Goal: Transaction & Acquisition: Purchase product/service

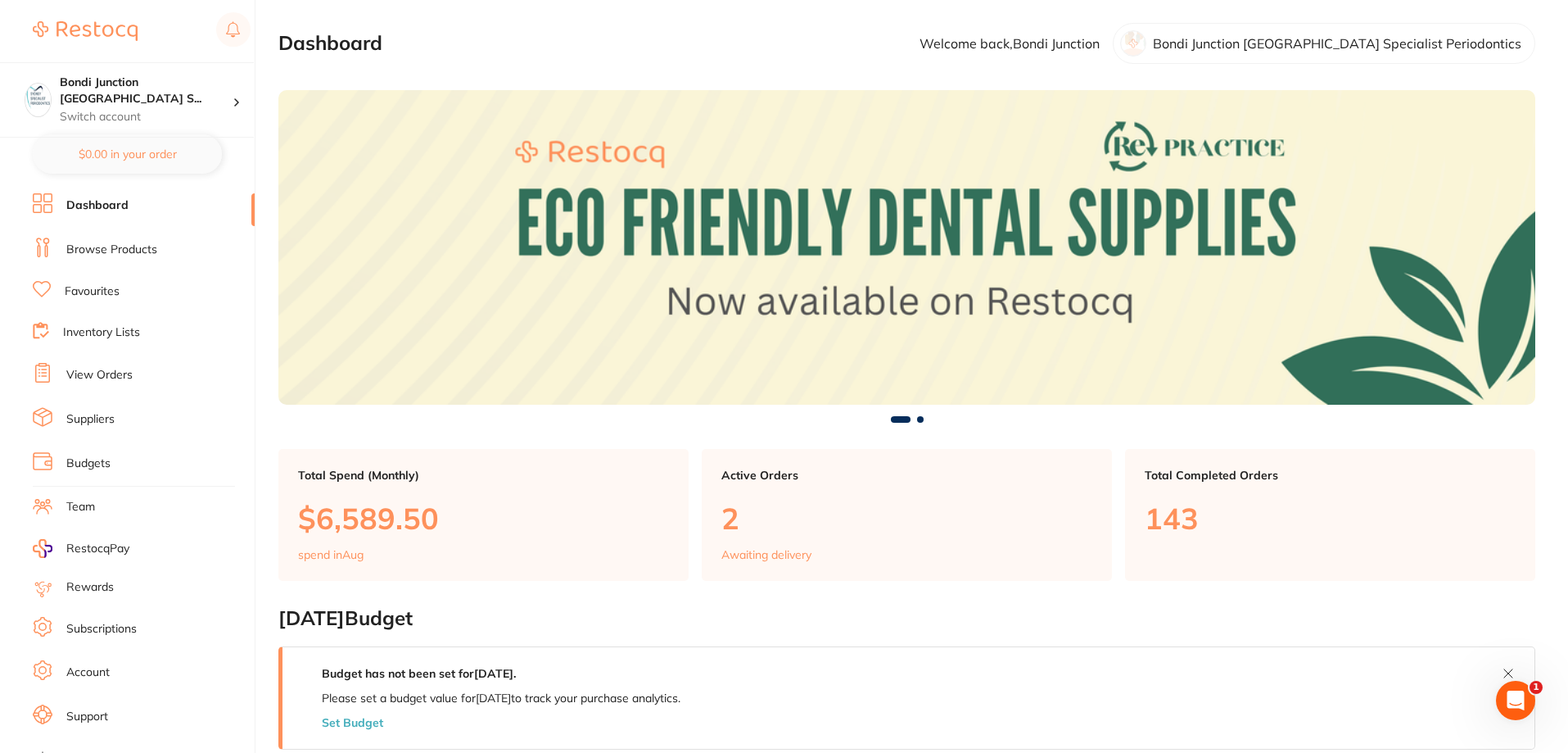
click at [109, 253] on link "Browse Products" at bounding box center [111, 249] width 91 height 16
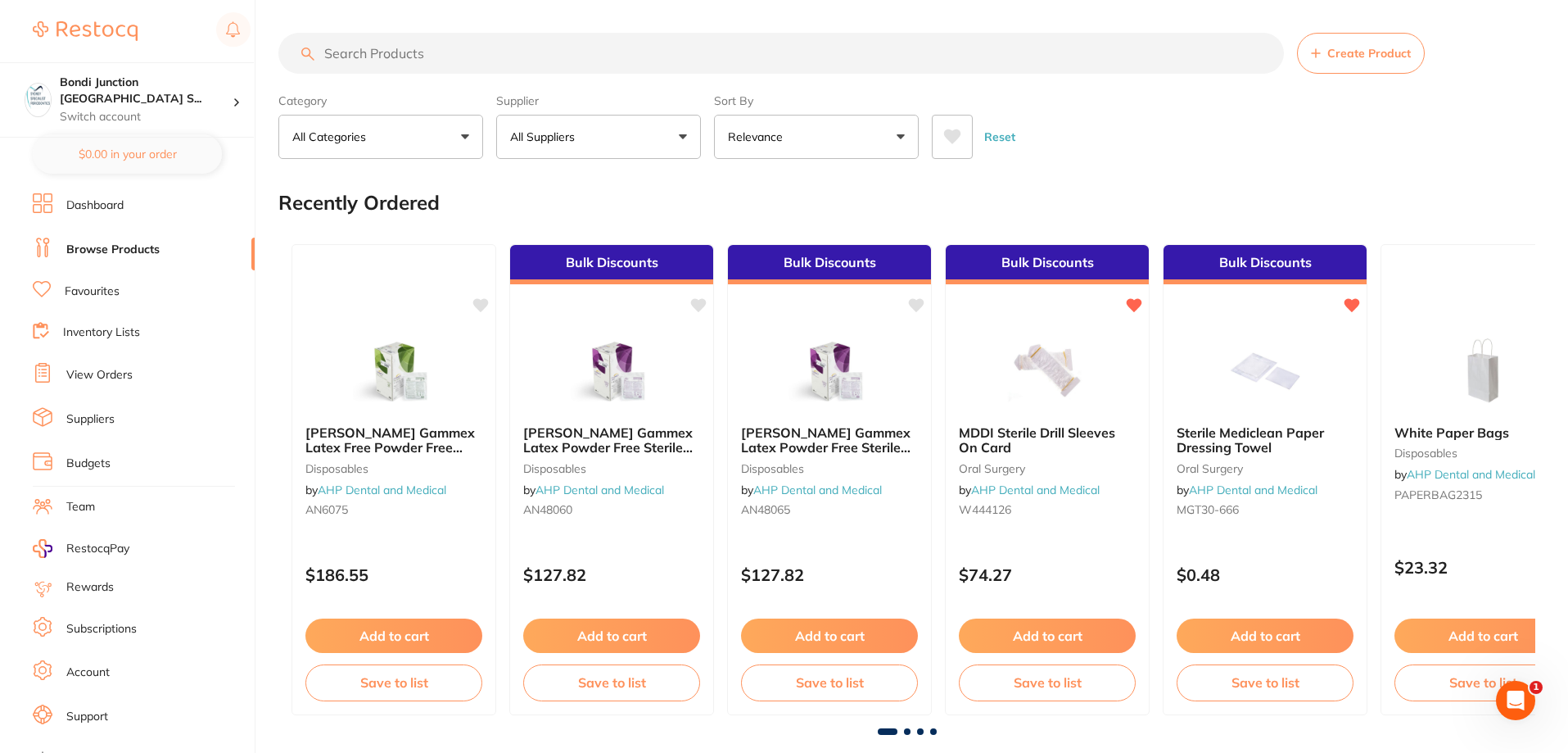
click at [498, 48] on input "search" at bounding box center [781, 53] width 1005 height 41
type input "profimed sutures"
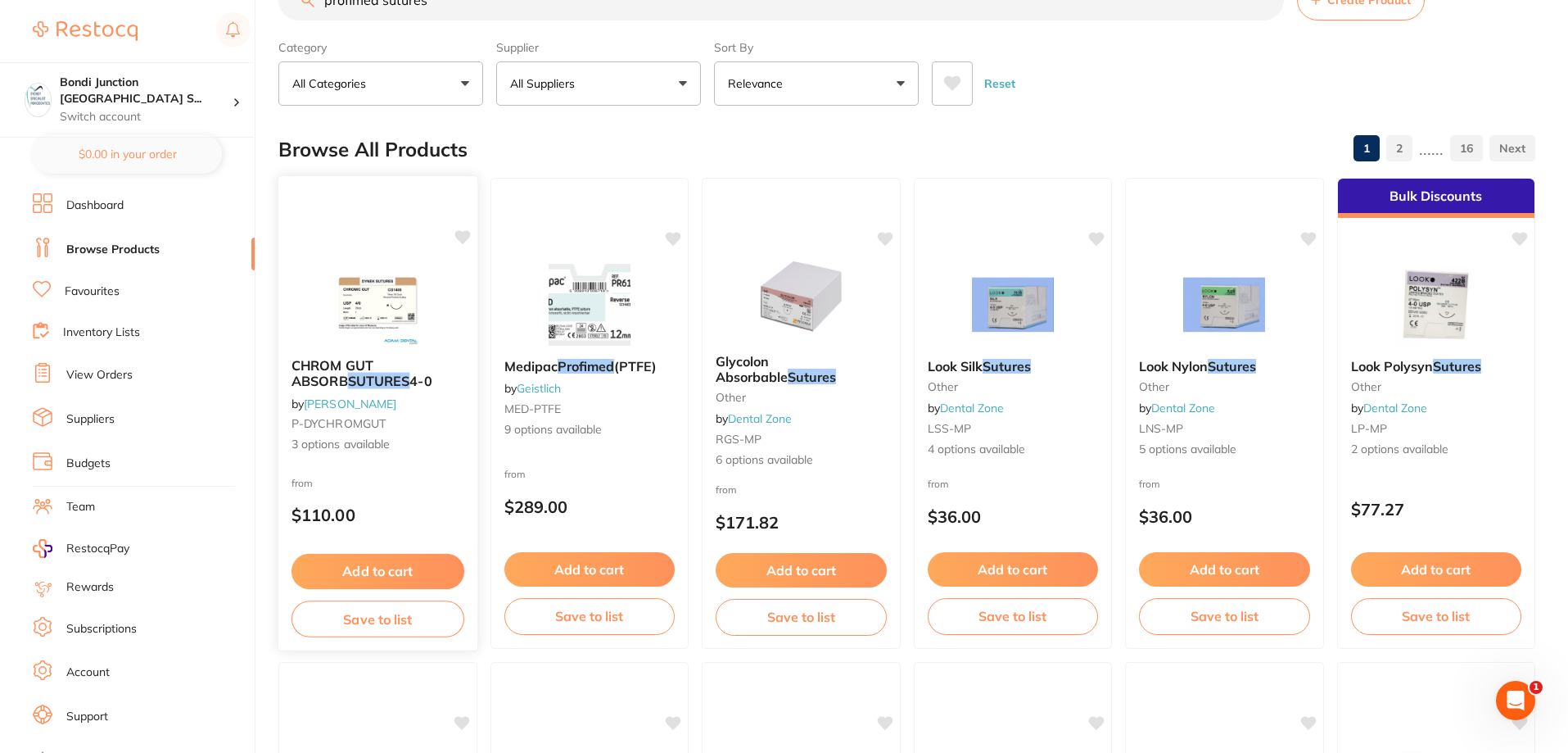
scroll to position [82, 0]
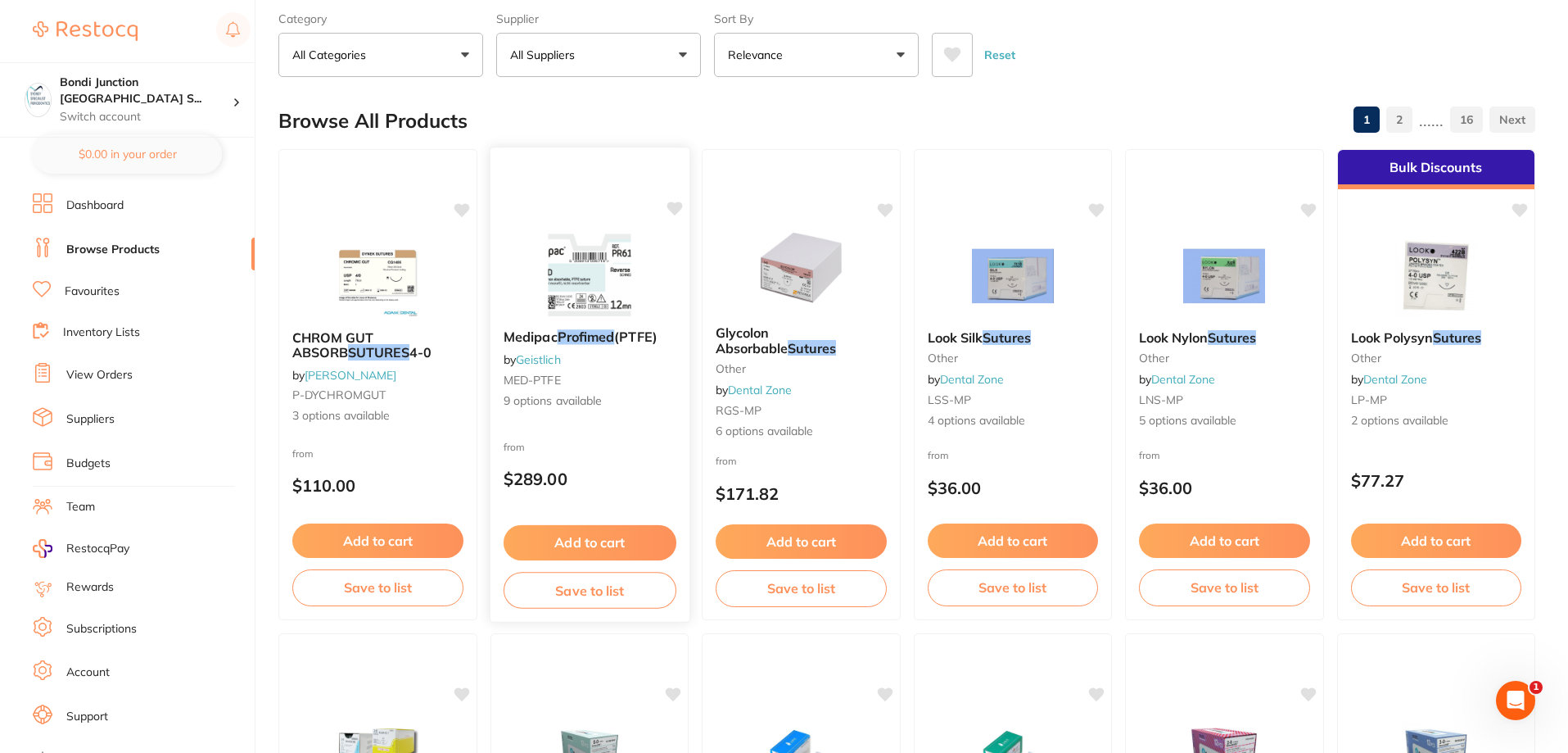
click at [553, 330] on span "Medipac" at bounding box center [530, 336] width 54 height 16
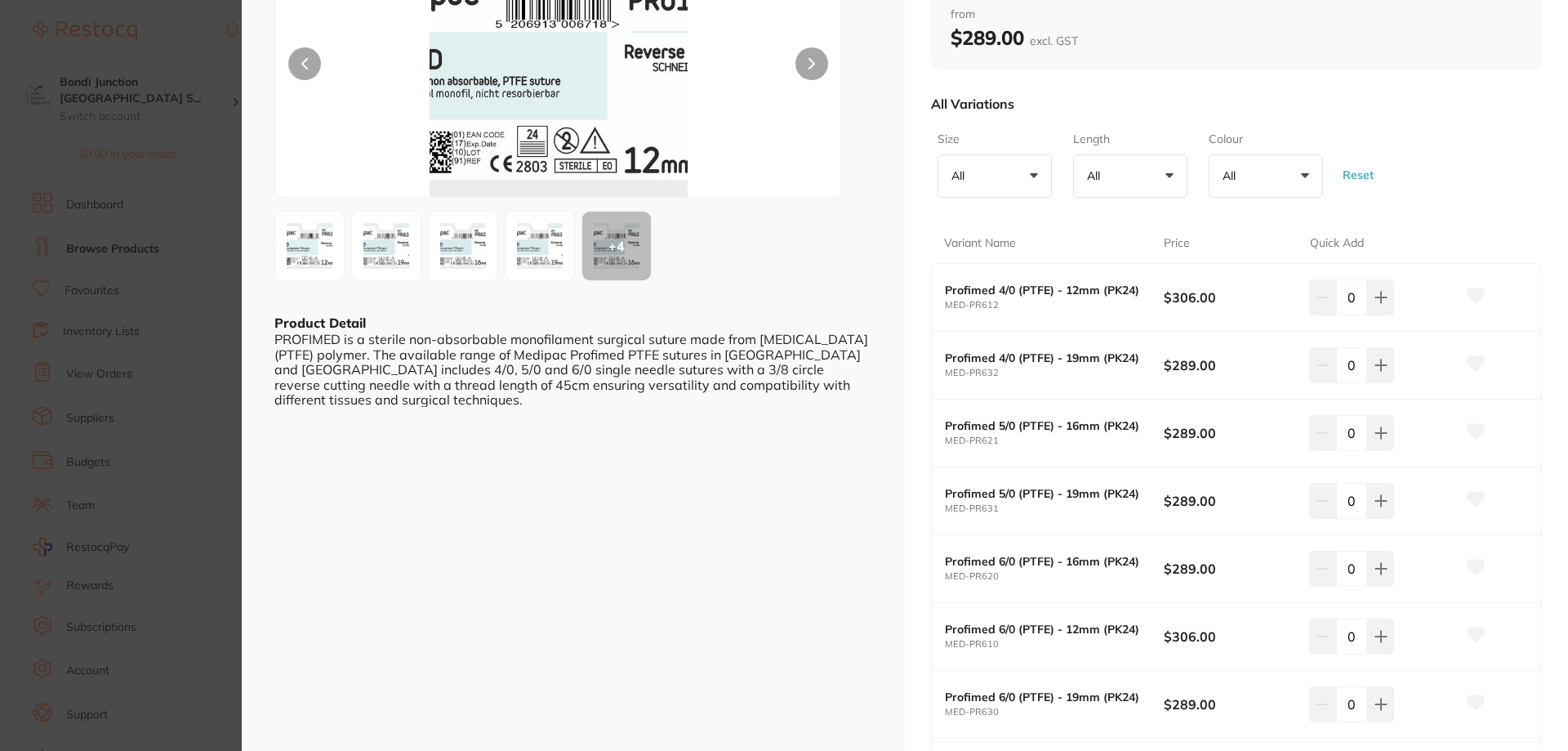
scroll to position [1, 0]
click at [1381, 304] on icon at bounding box center [1380, 297] width 13 height 13
type input "2"
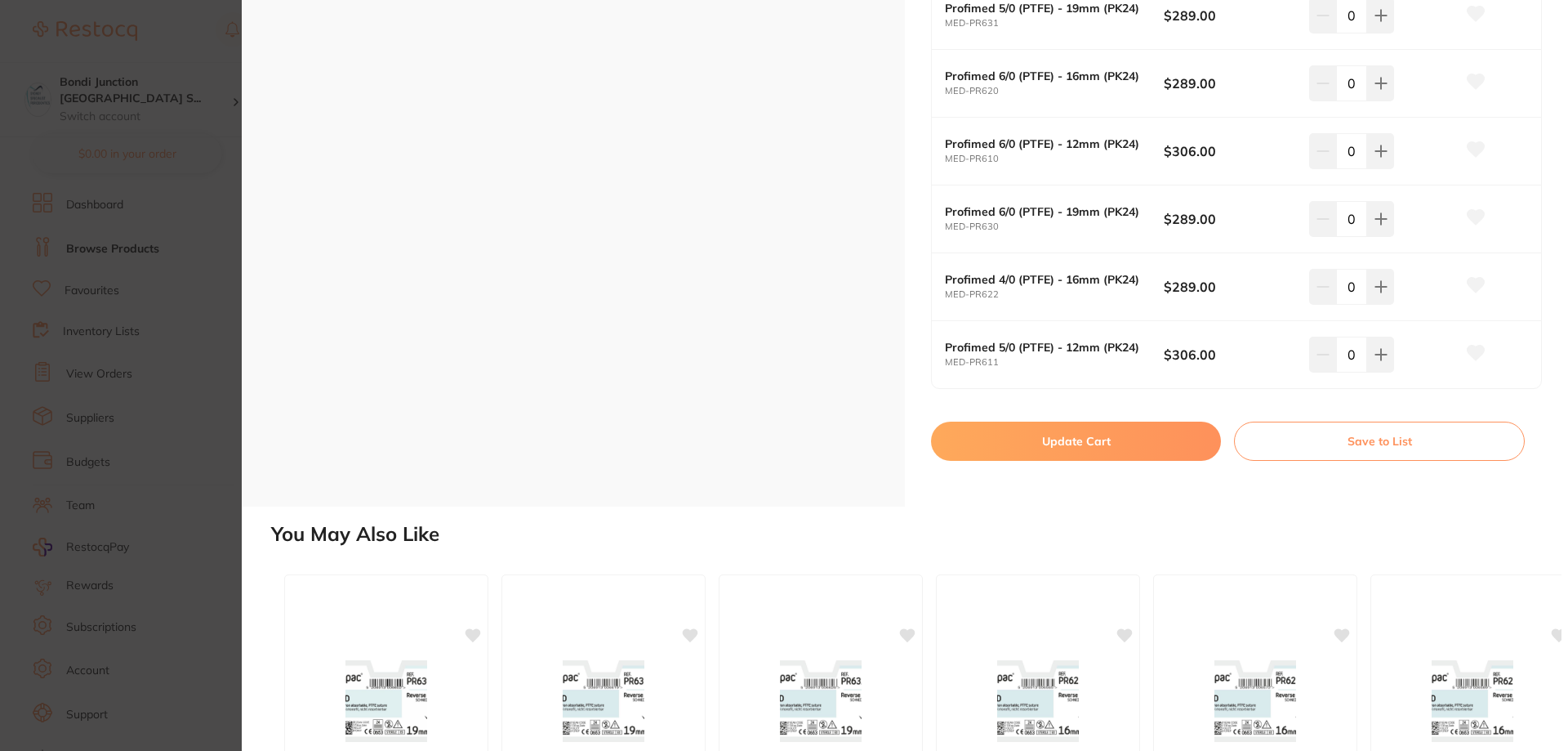
scroll to position [654, 0]
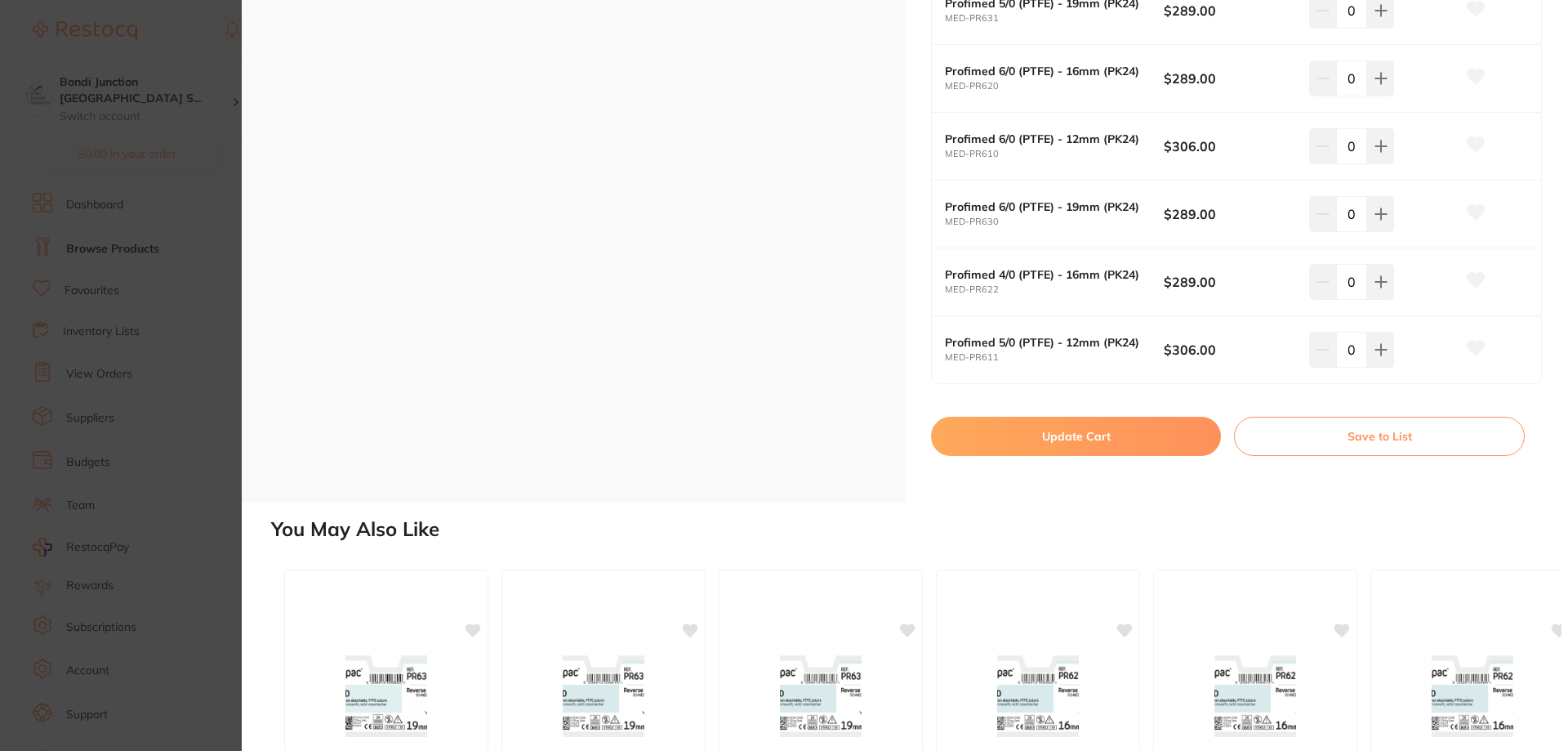
click at [1106, 441] on button "Update Cart" at bounding box center [1075, 436] width 290 height 39
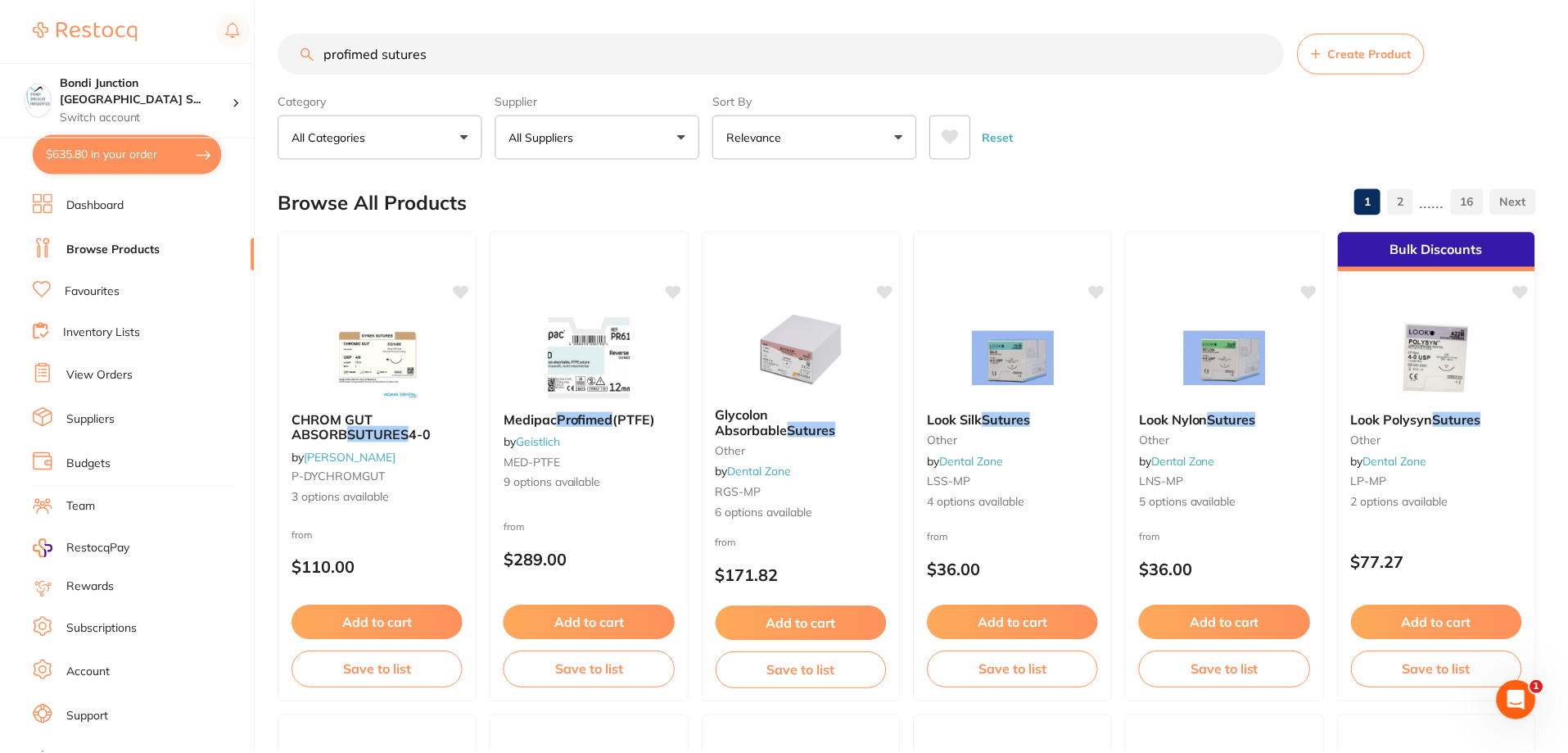
scroll to position [82, 0]
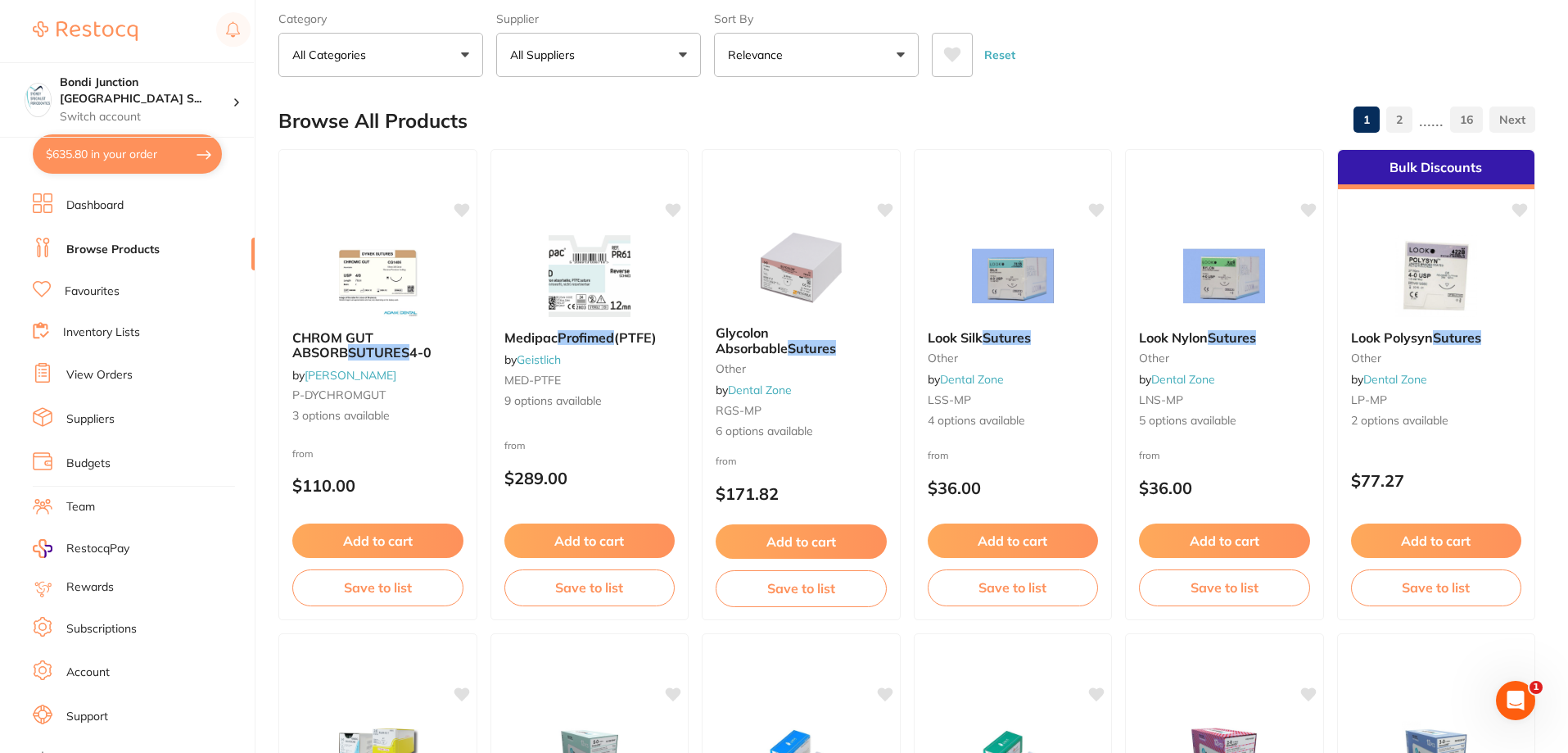
click at [157, 169] on button "$635.80 in your order" at bounding box center [127, 153] width 189 height 39
checkbox input "true"
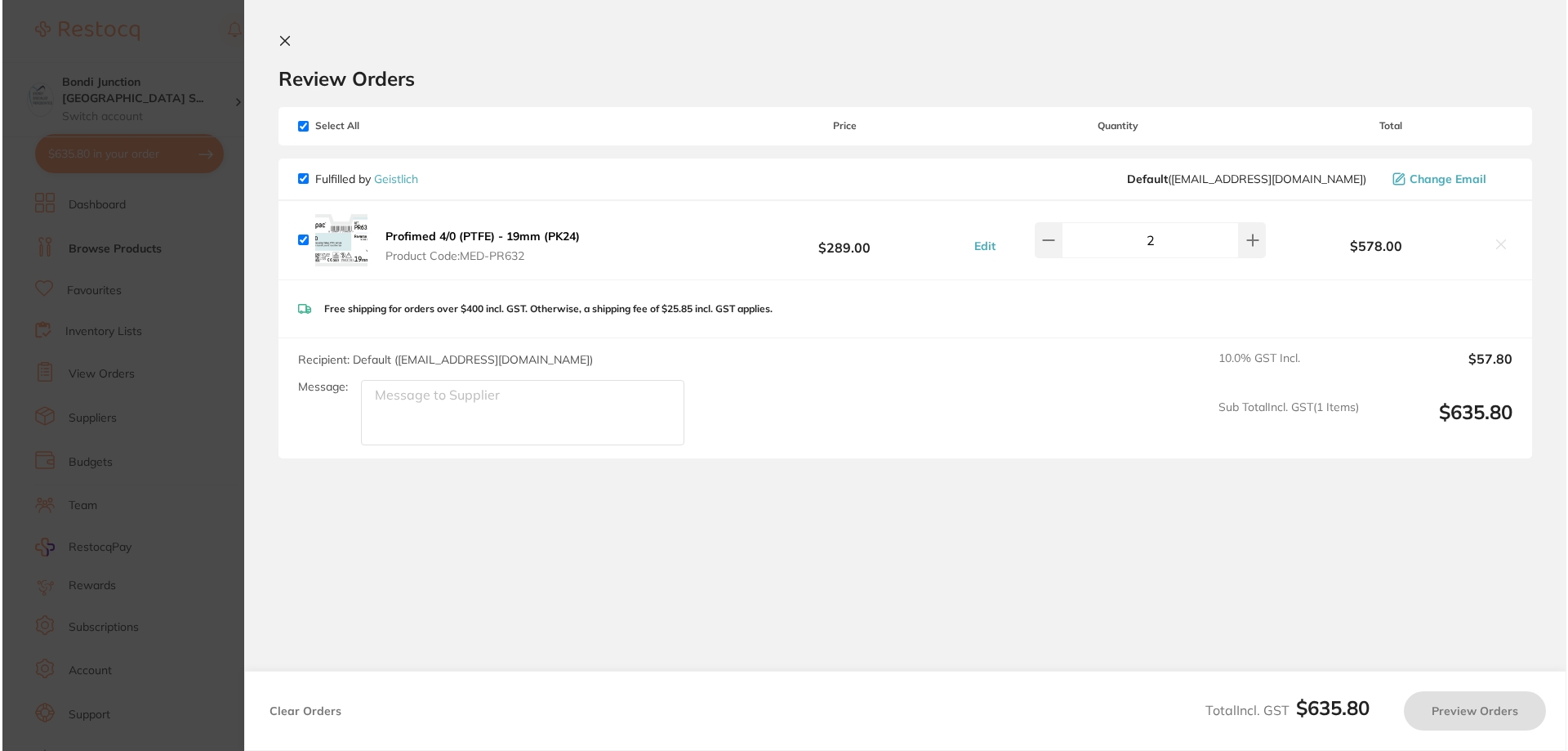
scroll to position [0, 0]
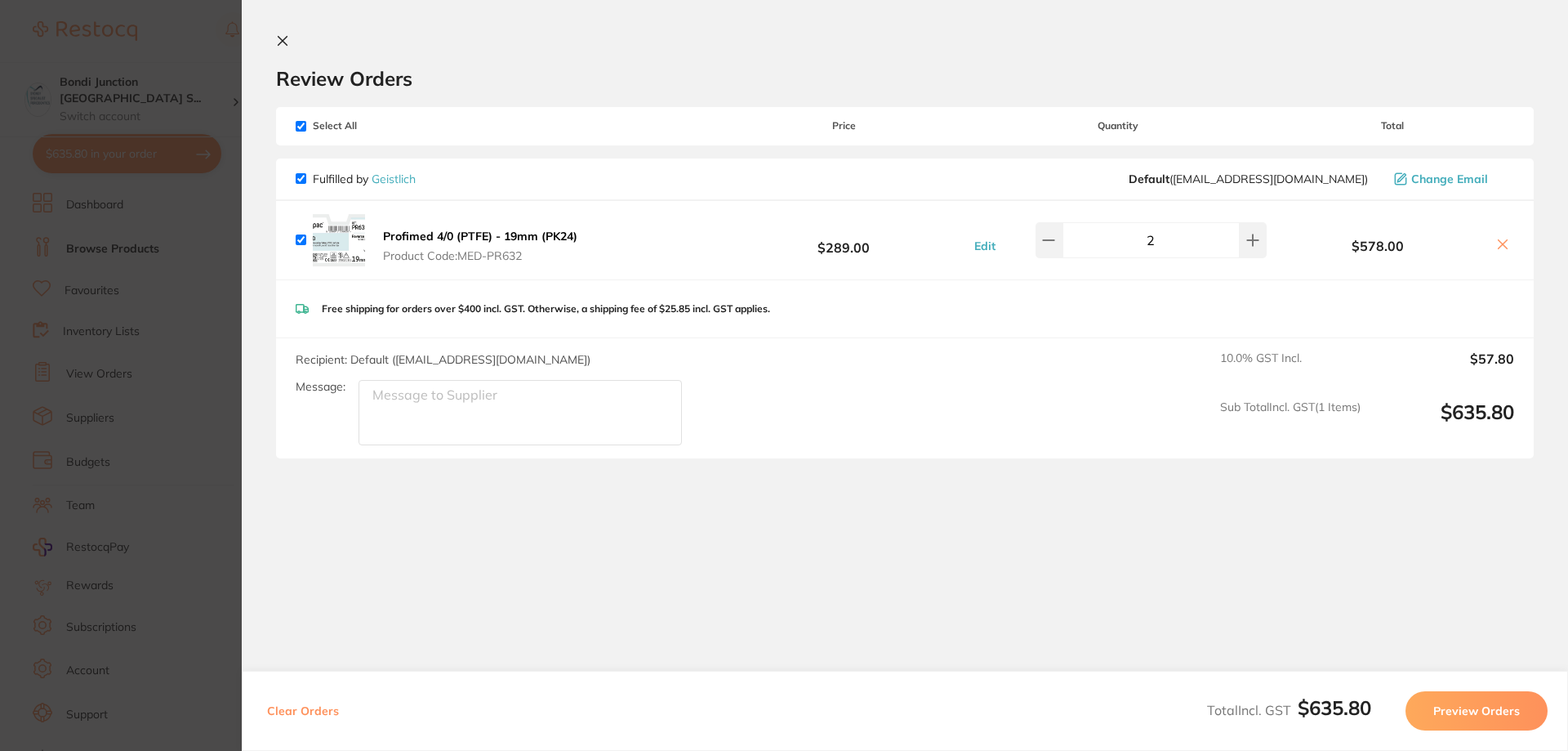
click at [451, 228] on b "Profimed 4/0 (PTFE) - 19mm (PK24)" at bounding box center [480, 235] width 194 height 14
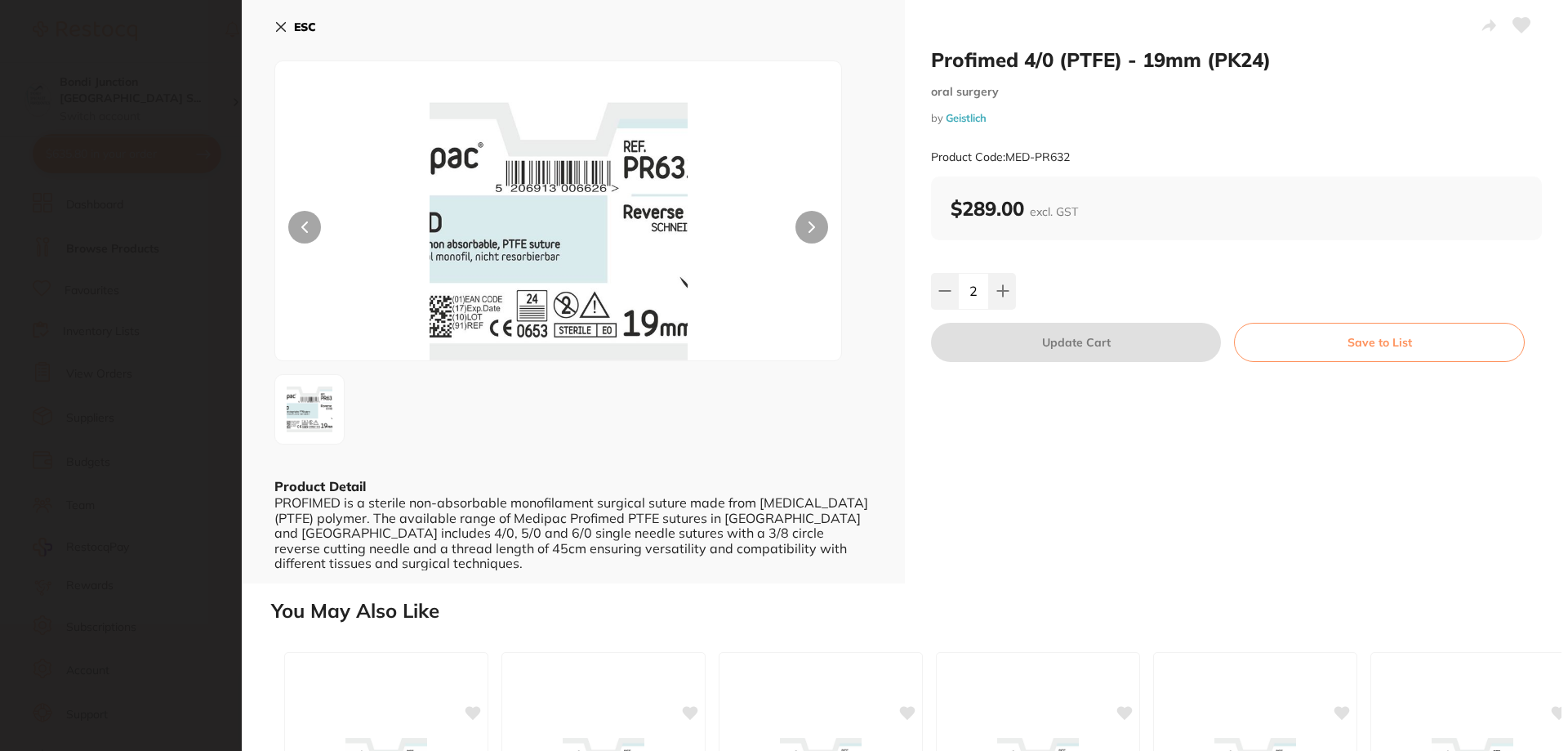
click at [1524, 19] on icon at bounding box center [1522, 25] width 17 height 14
click at [276, 24] on icon at bounding box center [281, 26] width 13 height 13
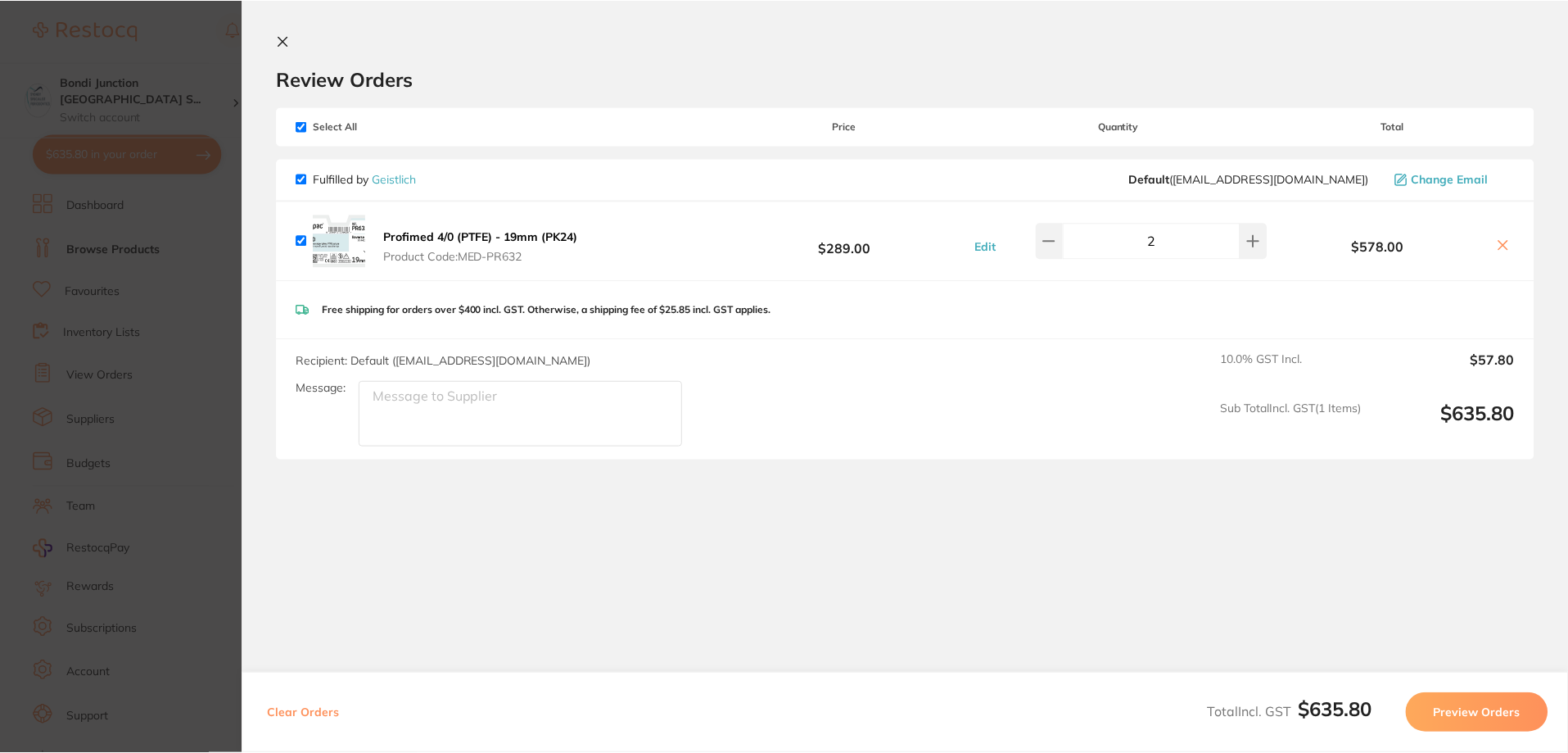
scroll to position [82, 0]
click at [1443, 702] on button "Preview Orders" at bounding box center [1476, 712] width 142 height 39
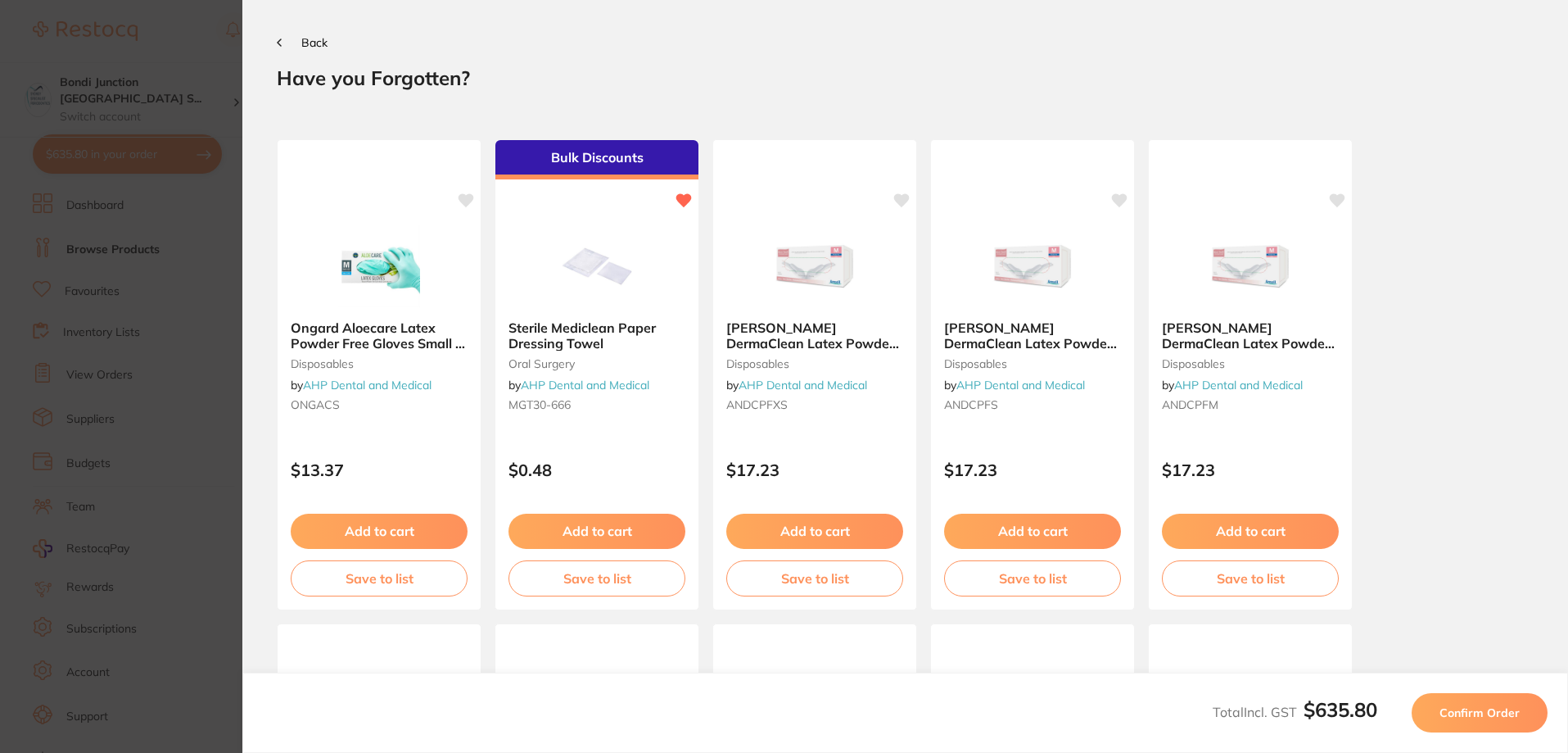
scroll to position [0, 0]
click at [269, 38] on section "Back Your orders are being processed and we will notify you once we have placed…" at bounding box center [905, 376] width 1326 height 753
click at [277, 42] on icon at bounding box center [280, 42] width 5 height 8
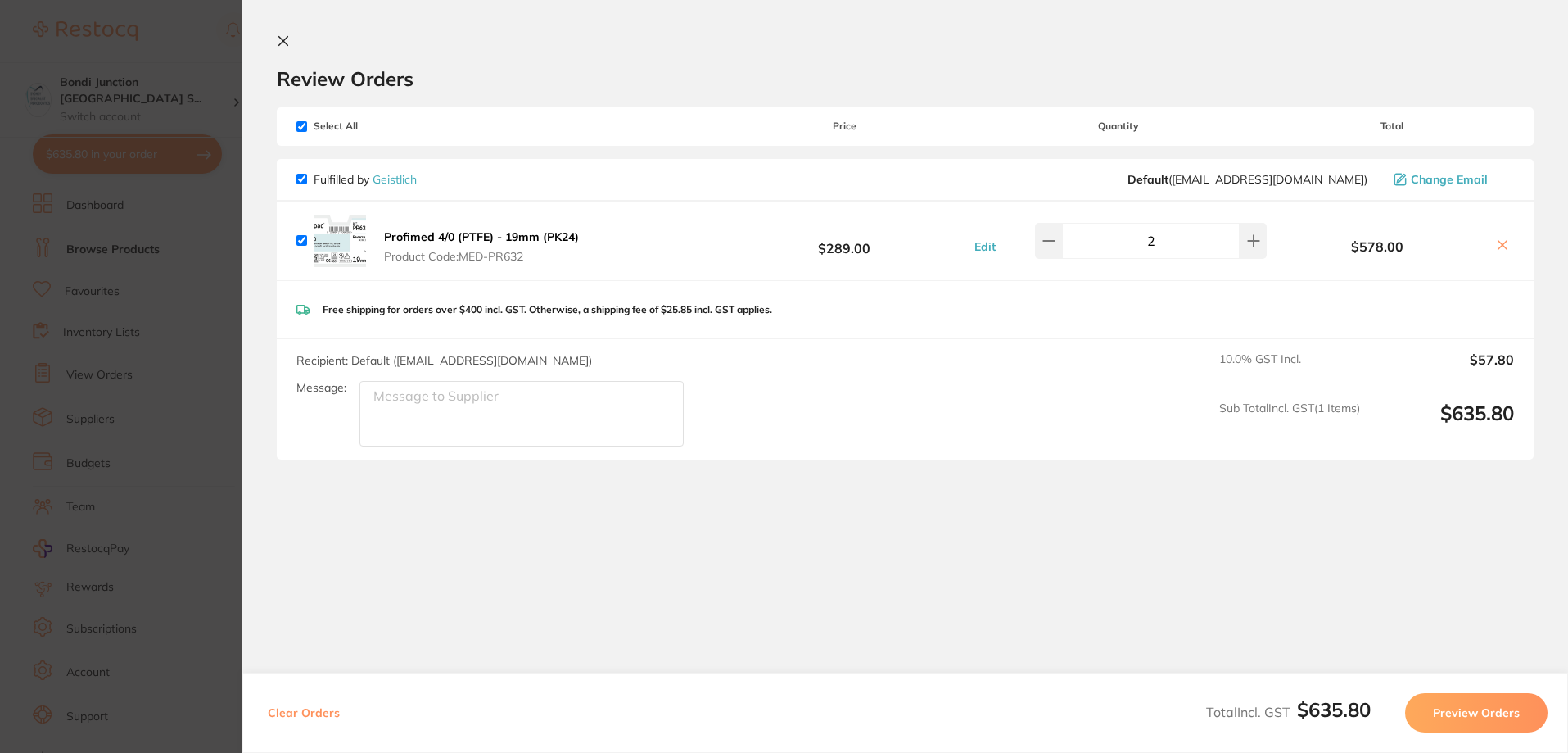
click at [379, 172] on link "Geistlich" at bounding box center [395, 179] width 44 height 14
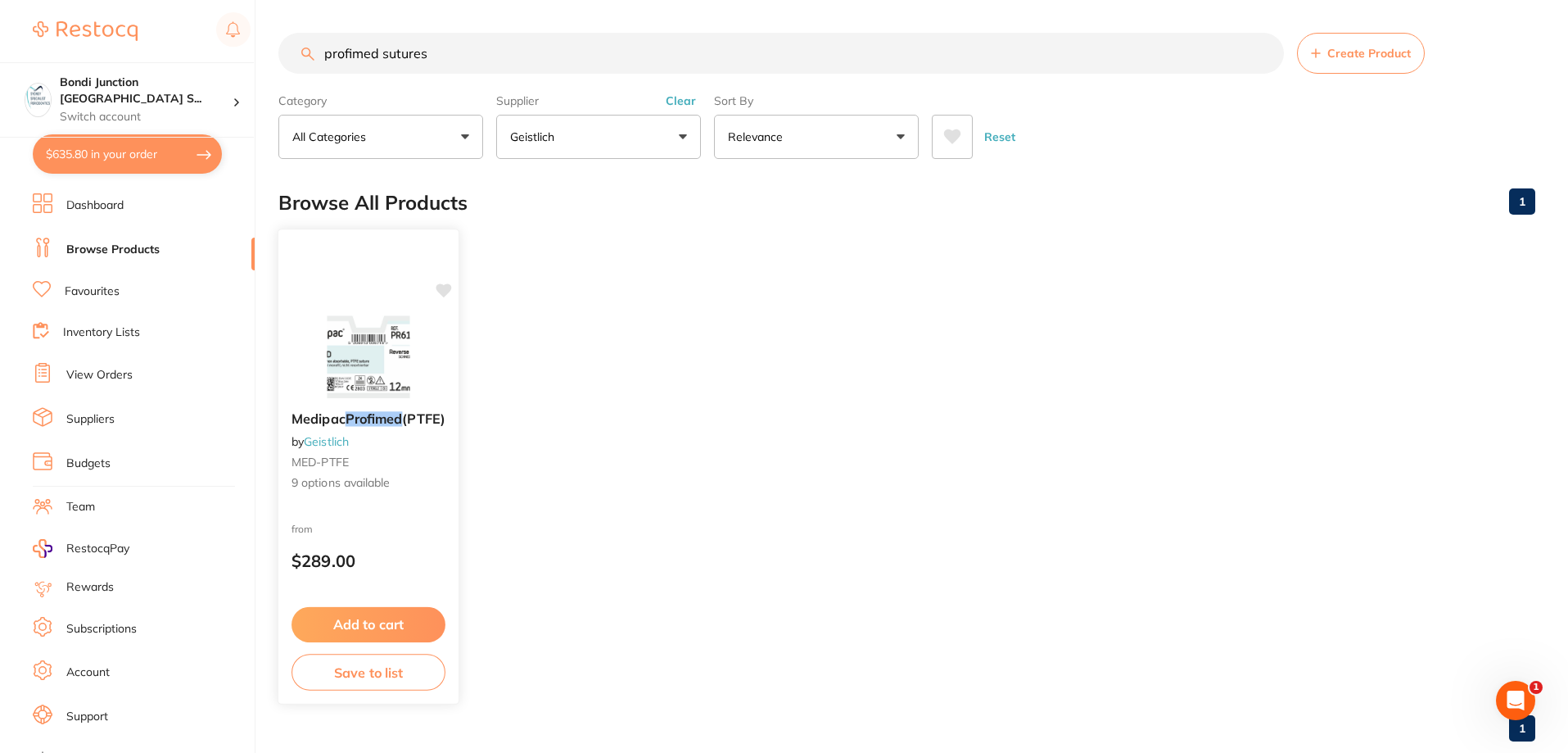
click at [330, 440] on link "Geistlich" at bounding box center [325, 441] width 45 height 14
click at [331, 439] on link "Geistlich" at bounding box center [325, 441] width 45 height 14
drag, startPoint x: 440, startPoint y: 56, endPoint x: 235, endPoint y: 58, distance: 205.0
click at [236, 59] on div "$635.80 Bondi Junction [GEOGRAPHIC_DATA] S... Switch account [GEOGRAPHIC_DATA] …" at bounding box center [784, 376] width 1568 height 753
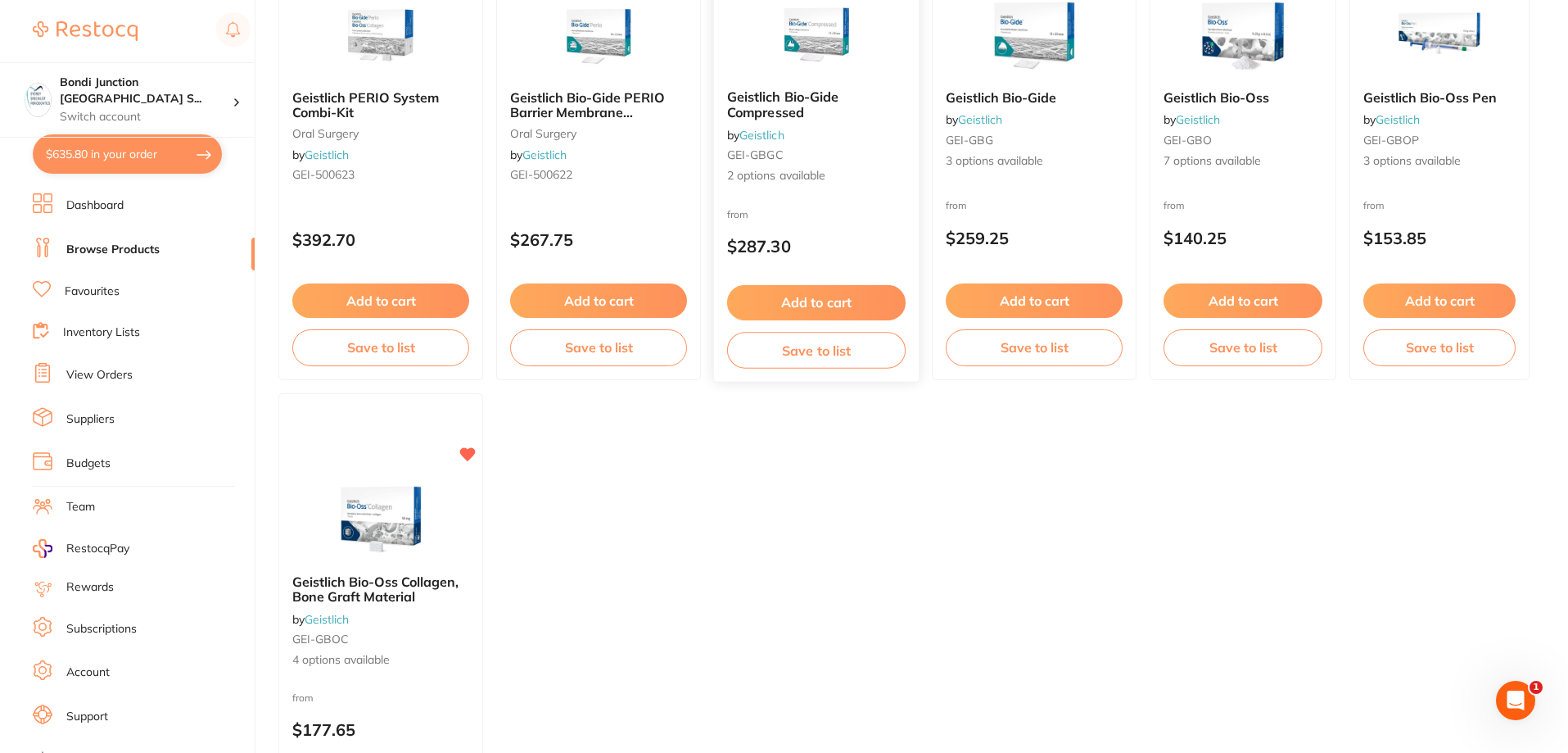
scroll to position [1311, 0]
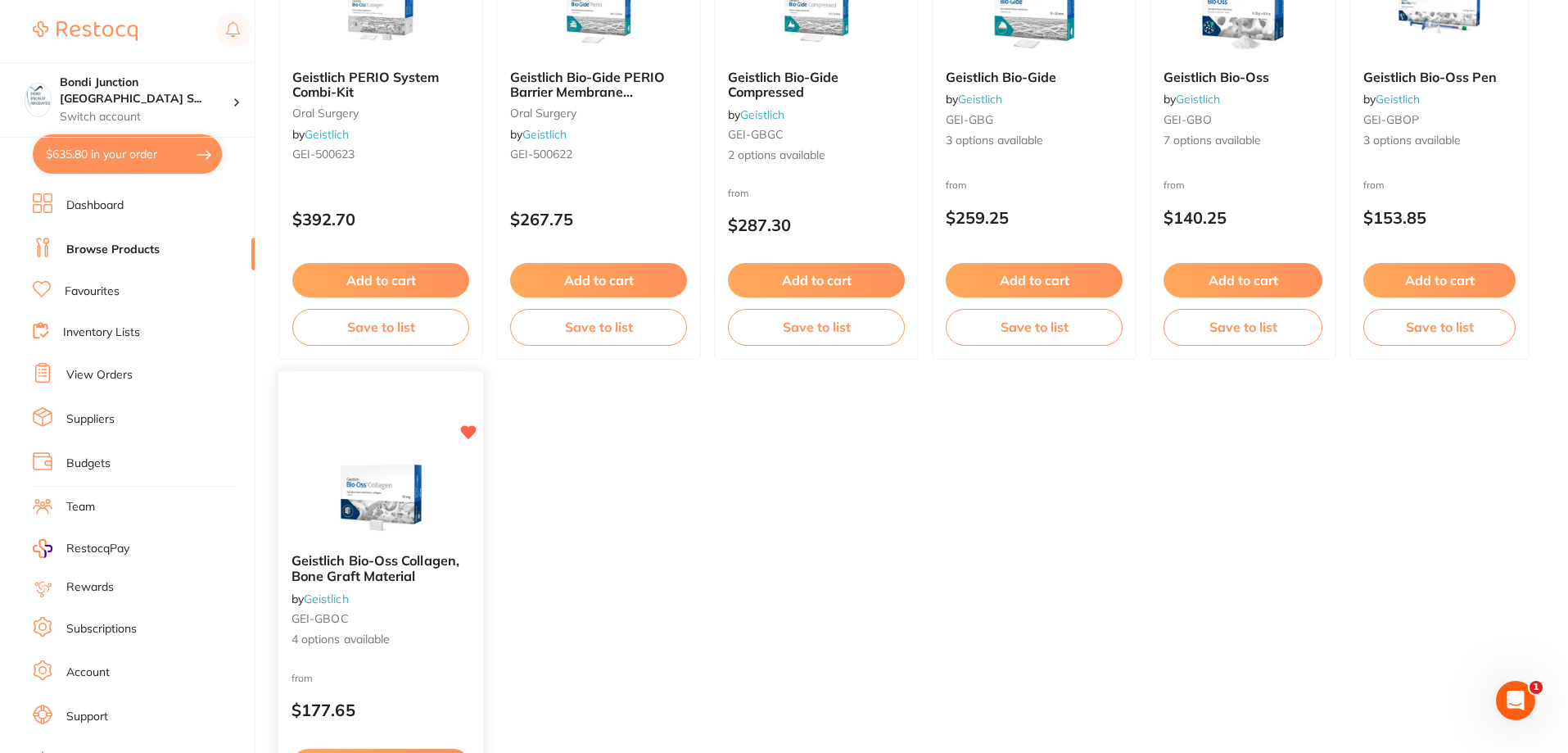
click at [371, 566] on span "Geistlich Bio-Oss Collagen, Bone Graft Material" at bounding box center [375, 568] width 168 height 32
click at [357, 559] on span "Geistlich Bio-Oss Collagen, Bone Graft Material" at bounding box center [375, 568] width 168 height 32
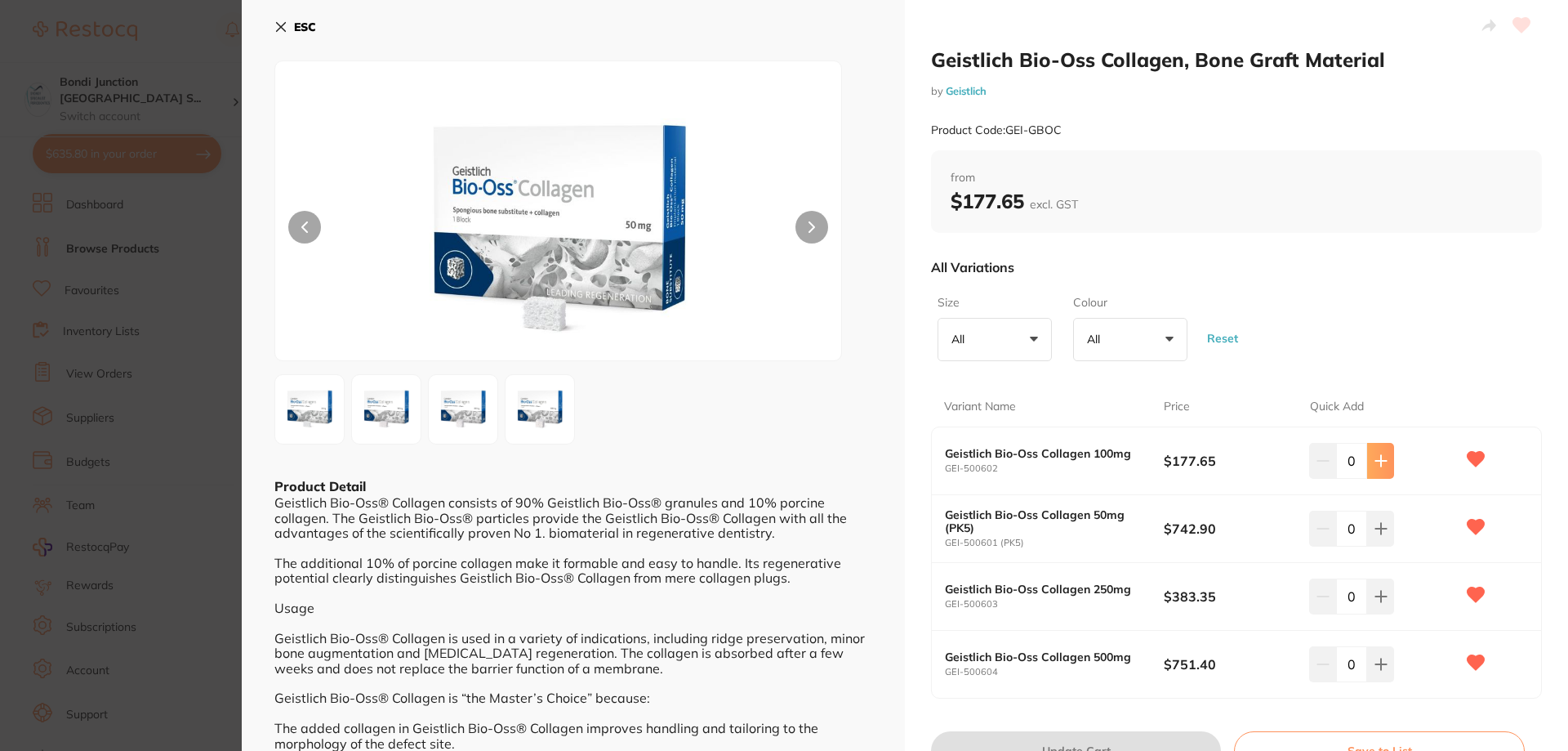
click at [1380, 464] on icon at bounding box center [1380, 460] width 13 height 13
click at [1316, 459] on icon at bounding box center [1322, 460] width 13 height 13
click at [1380, 454] on icon at bounding box center [1380, 460] width 13 height 13
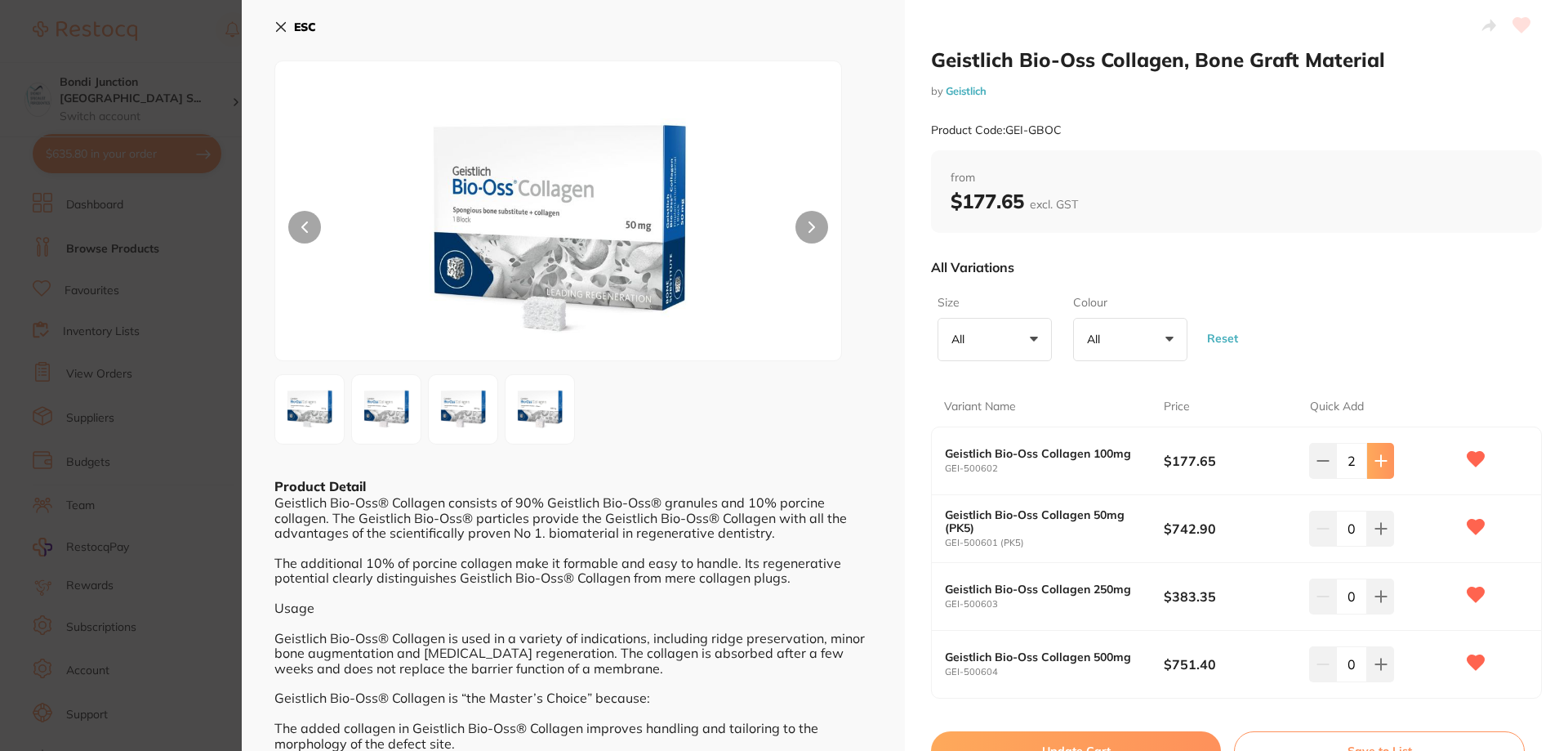
type input "3"
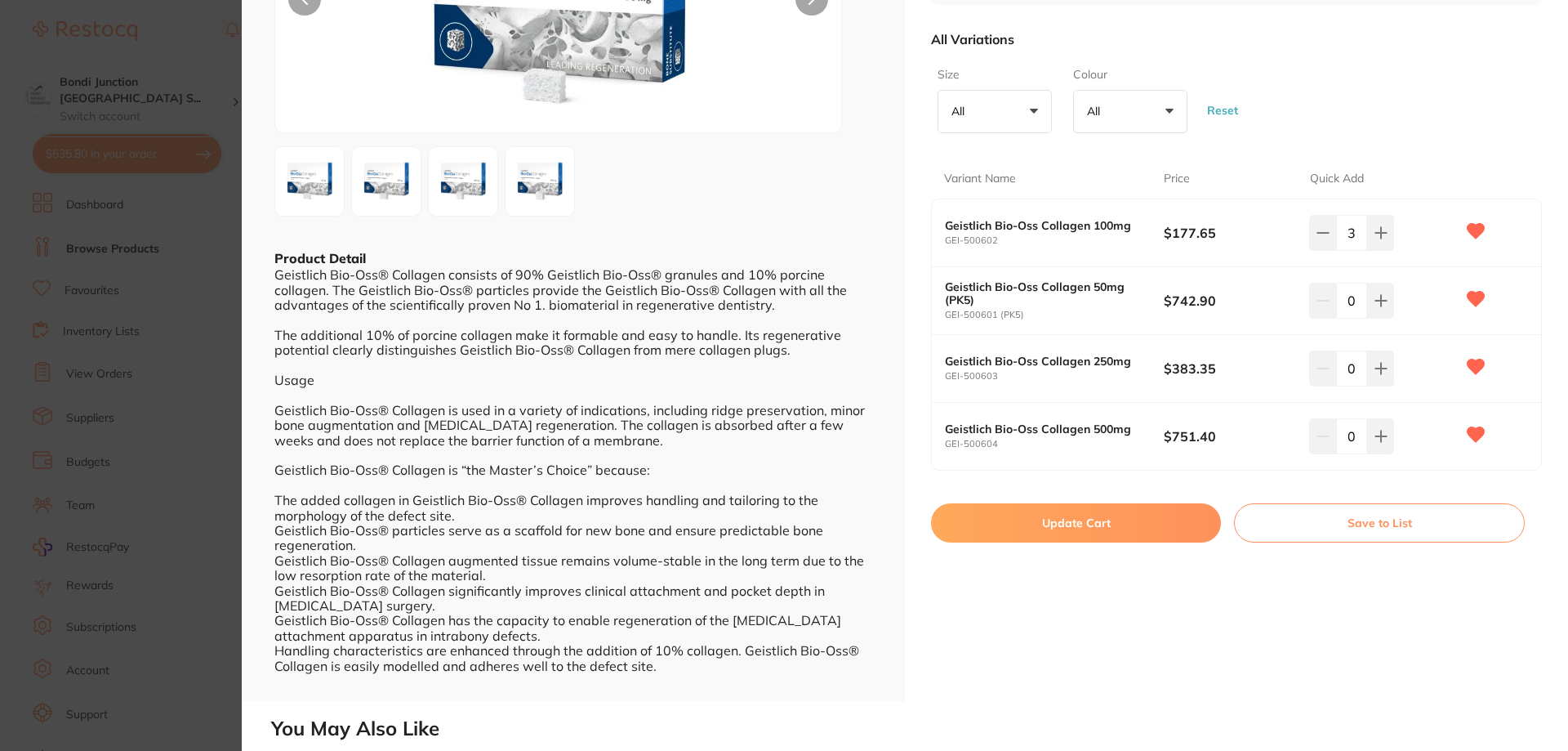
scroll to position [245, 0]
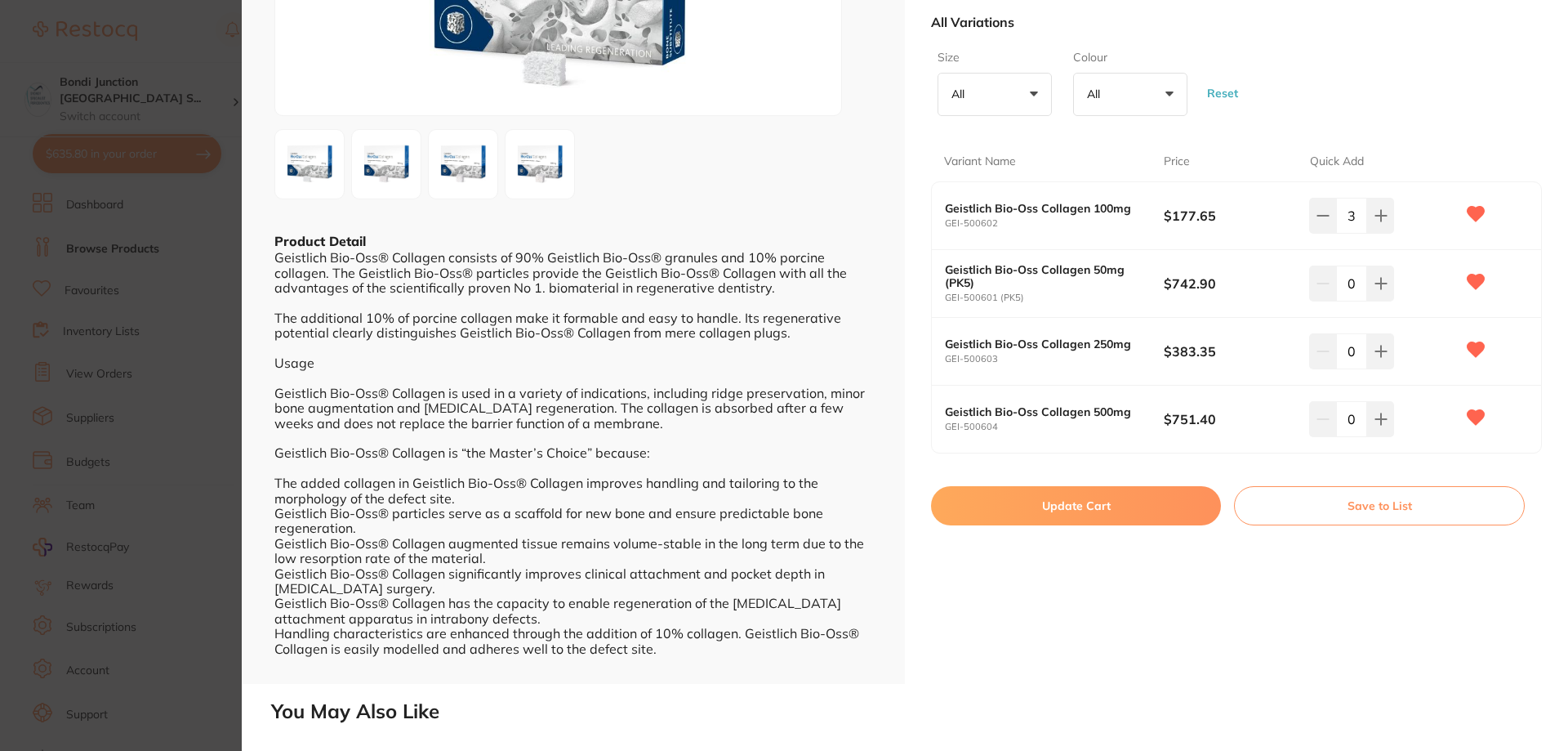
click at [1129, 509] on button "Update Cart" at bounding box center [1075, 506] width 290 height 39
checkbox input "false"
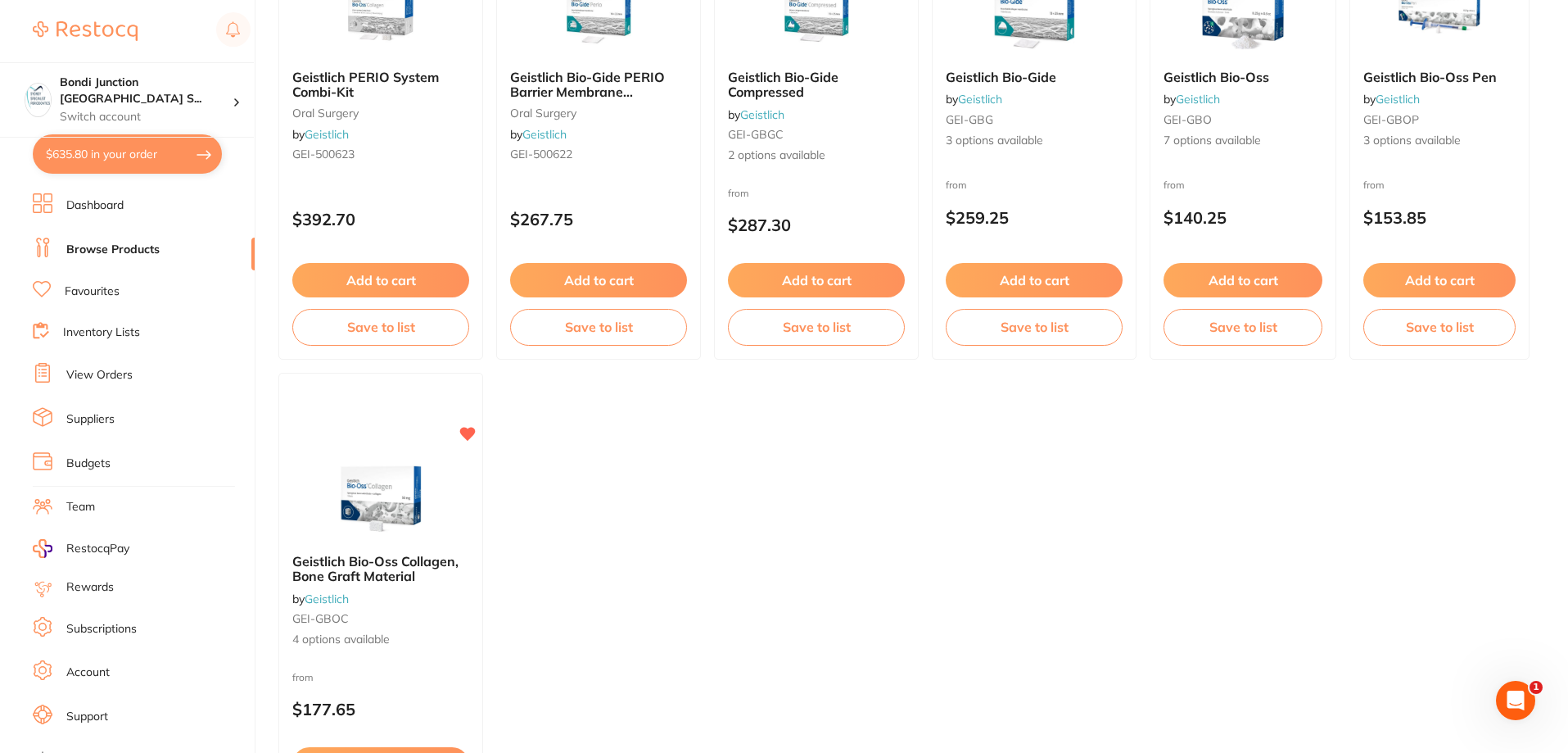
click at [143, 165] on button "$635.80 in your order" at bounding box center [127, 153] width 189 height 39
checkbox input "true"
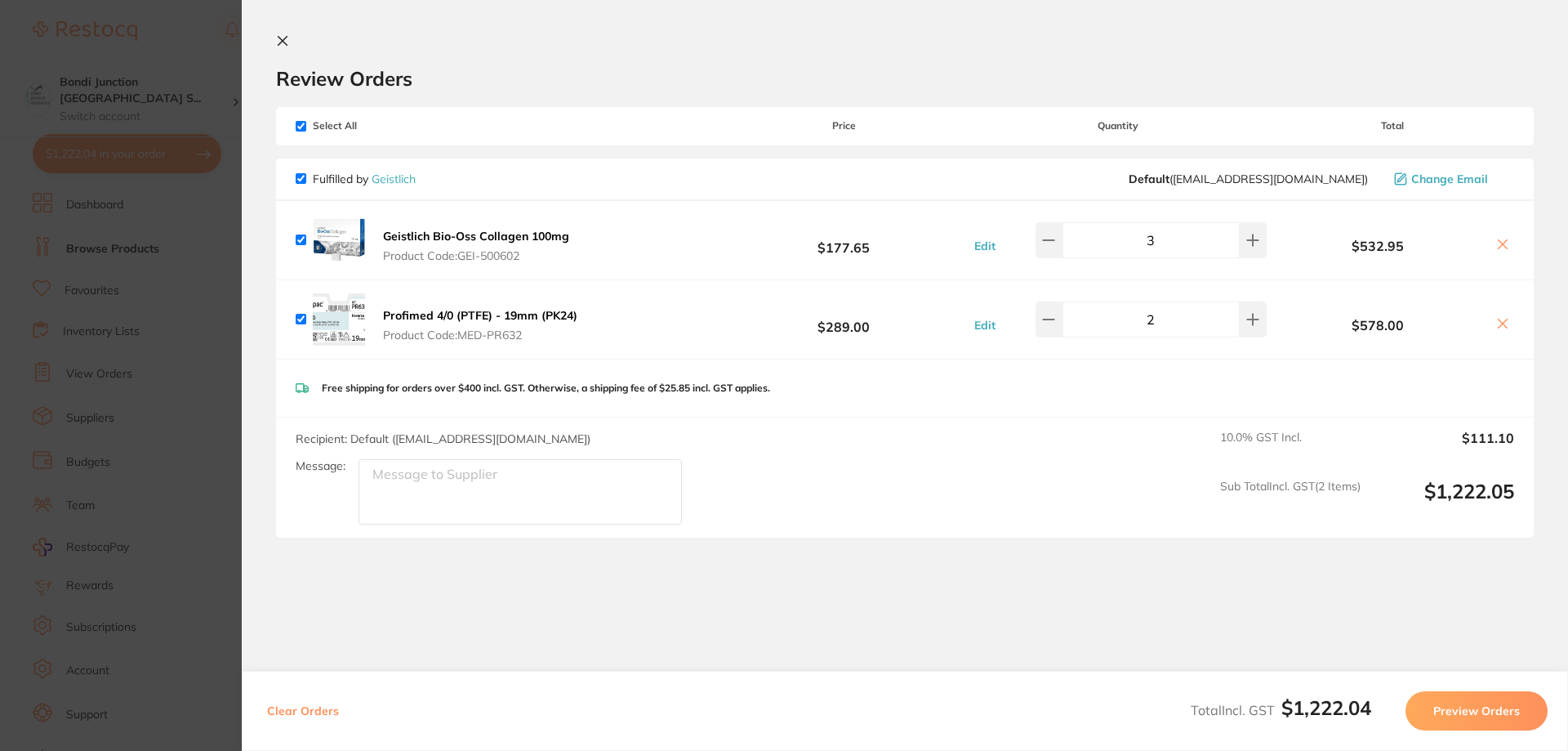
click at [105, 333] on section "Update RRP Set your pre negotiated price for this item. Item Agreed RRP (excl. …" at bounding box center [784, 376] width 1568 height 751
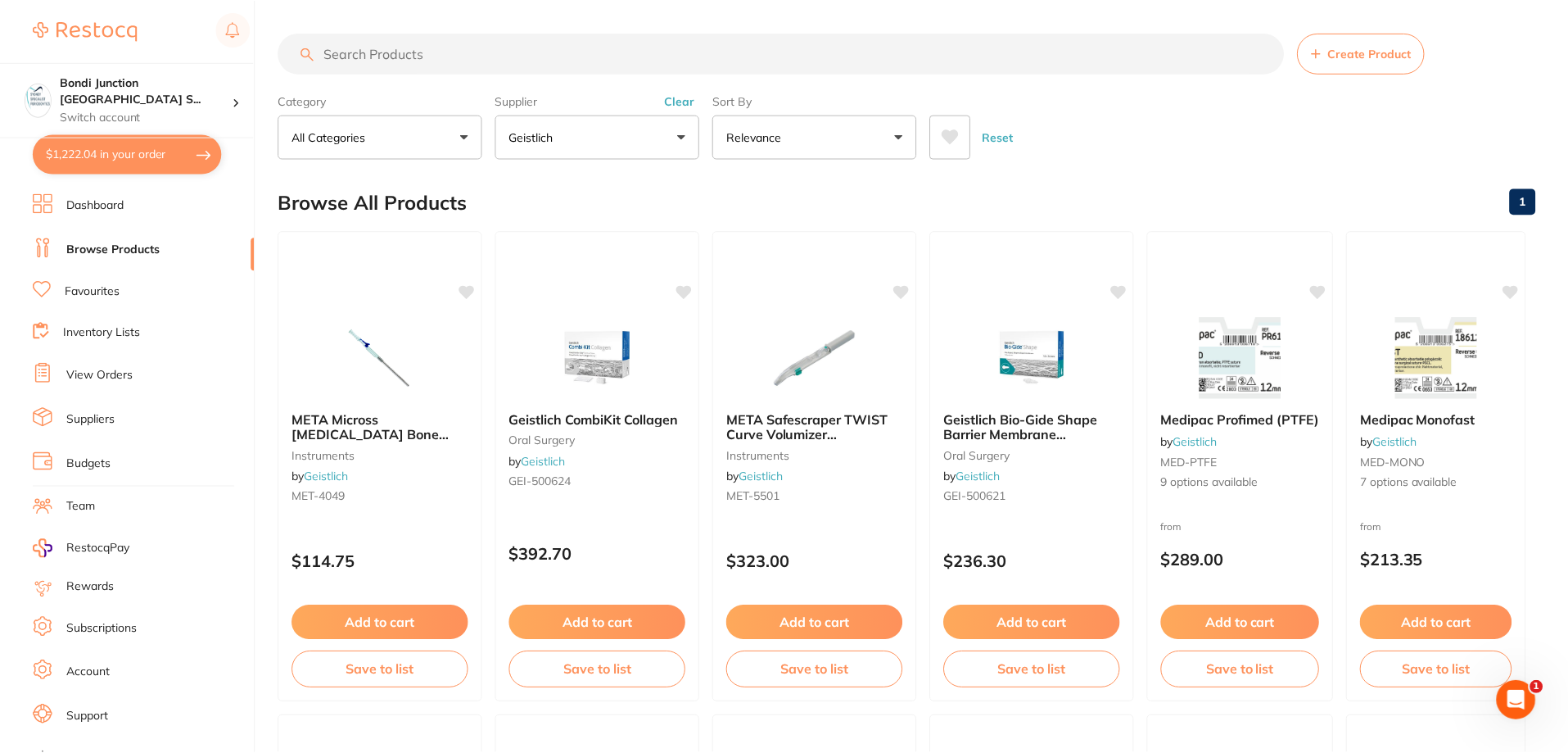
scroll to position [1311, 0]
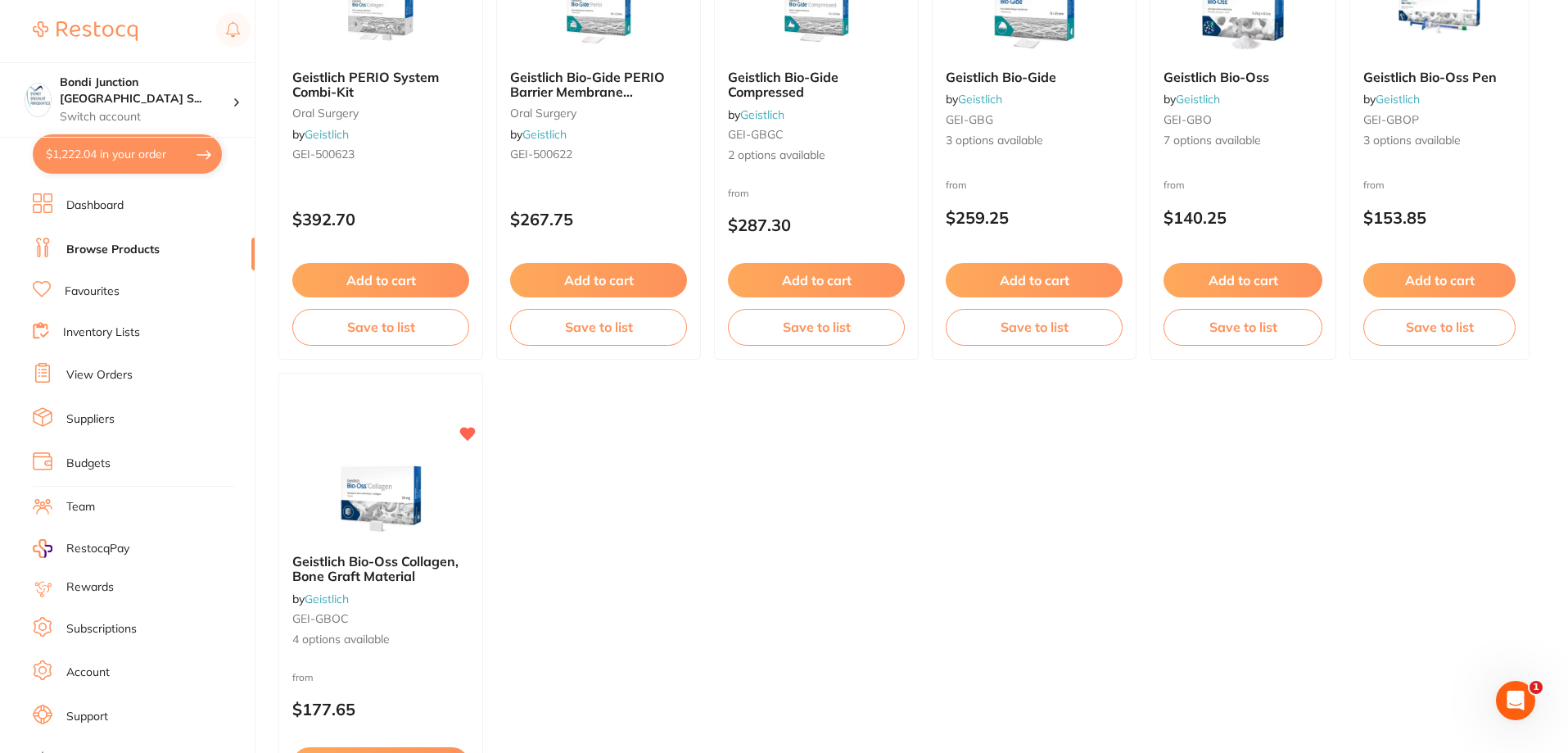
click at [98, 375] on link "View Orders" at bounding box center [99, 375] width 66 height 16
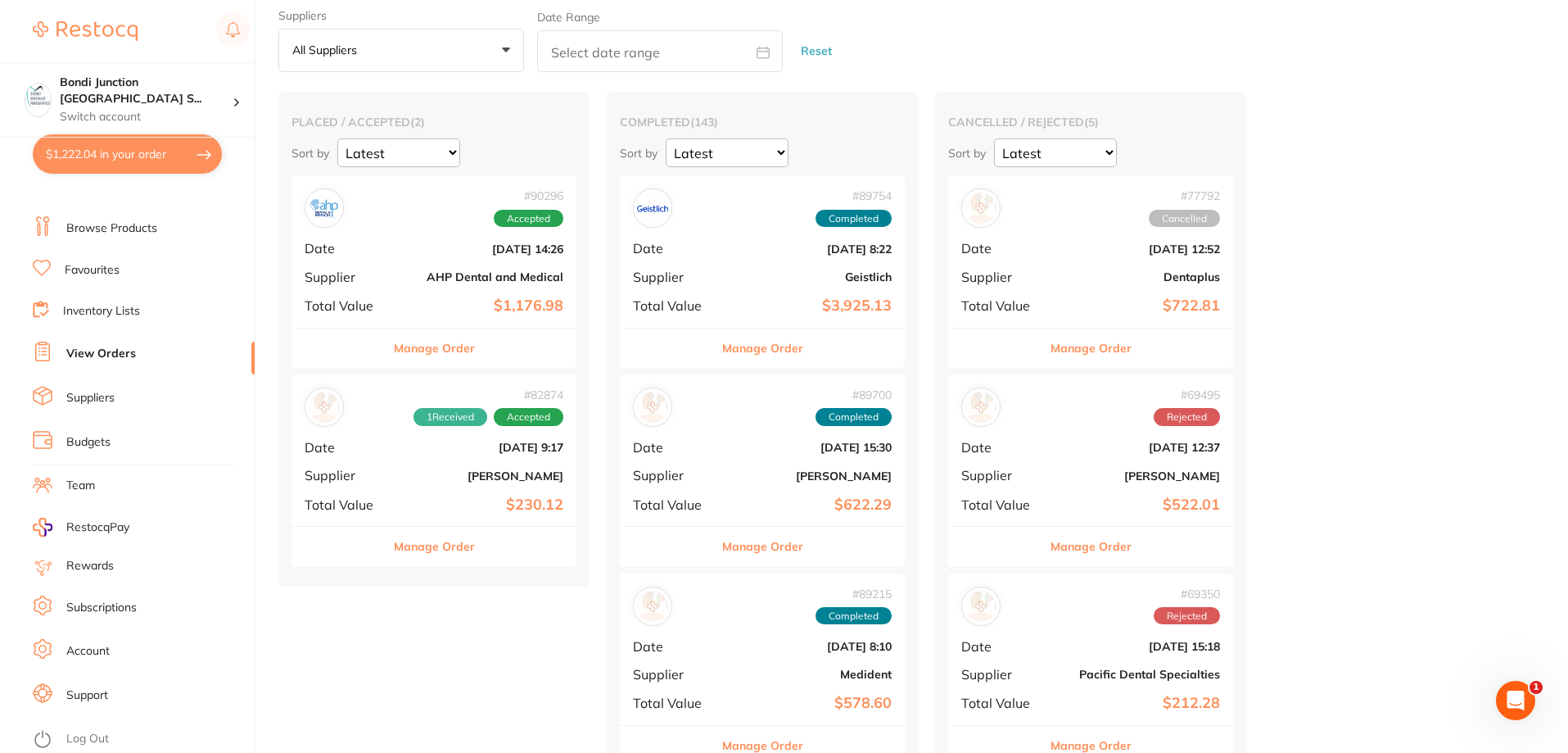
scroll to position [82, 0]
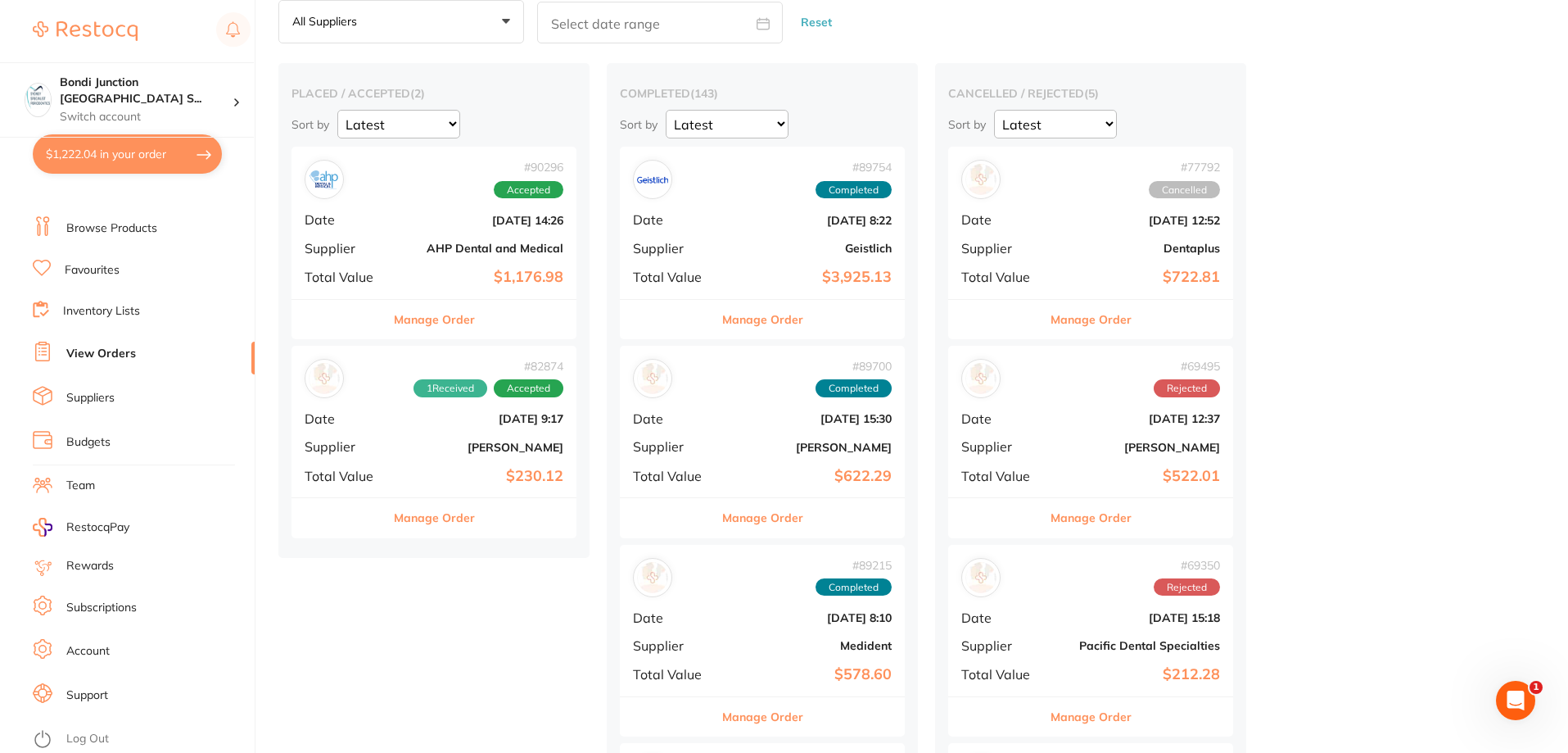
click at [484, 456] on div "# 82874 1 Received Accepted Date [DATE] 9:17 Supplier [PERSON_NAME] Total Value…" at bounding box center [434, 421] width 285 height 152
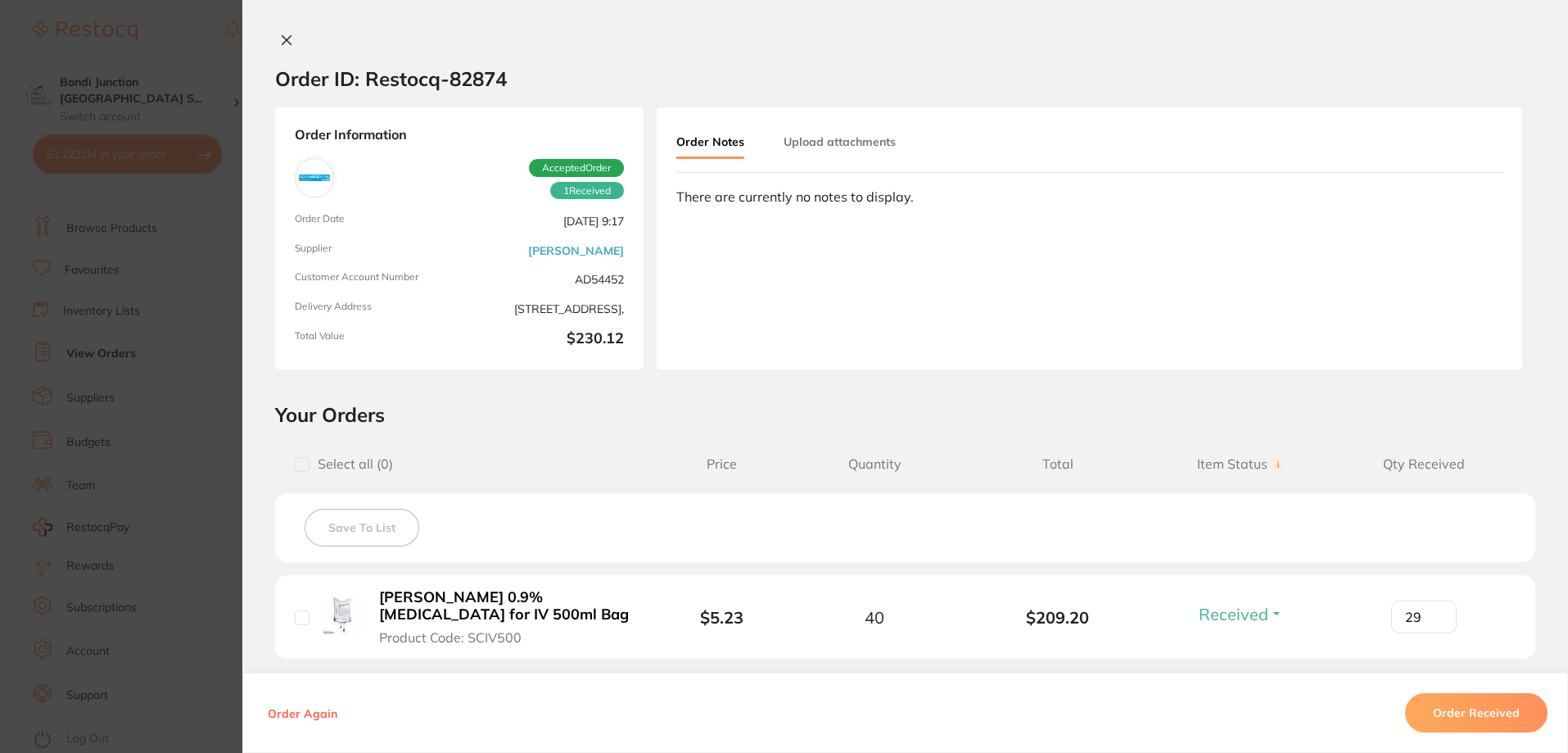
click at [136, 404] on section "Order ID: Restocq- 82874 Order Information 1 Received Accepted Order Order Date…" at bounding box center [784, 376] width 1568 height 753
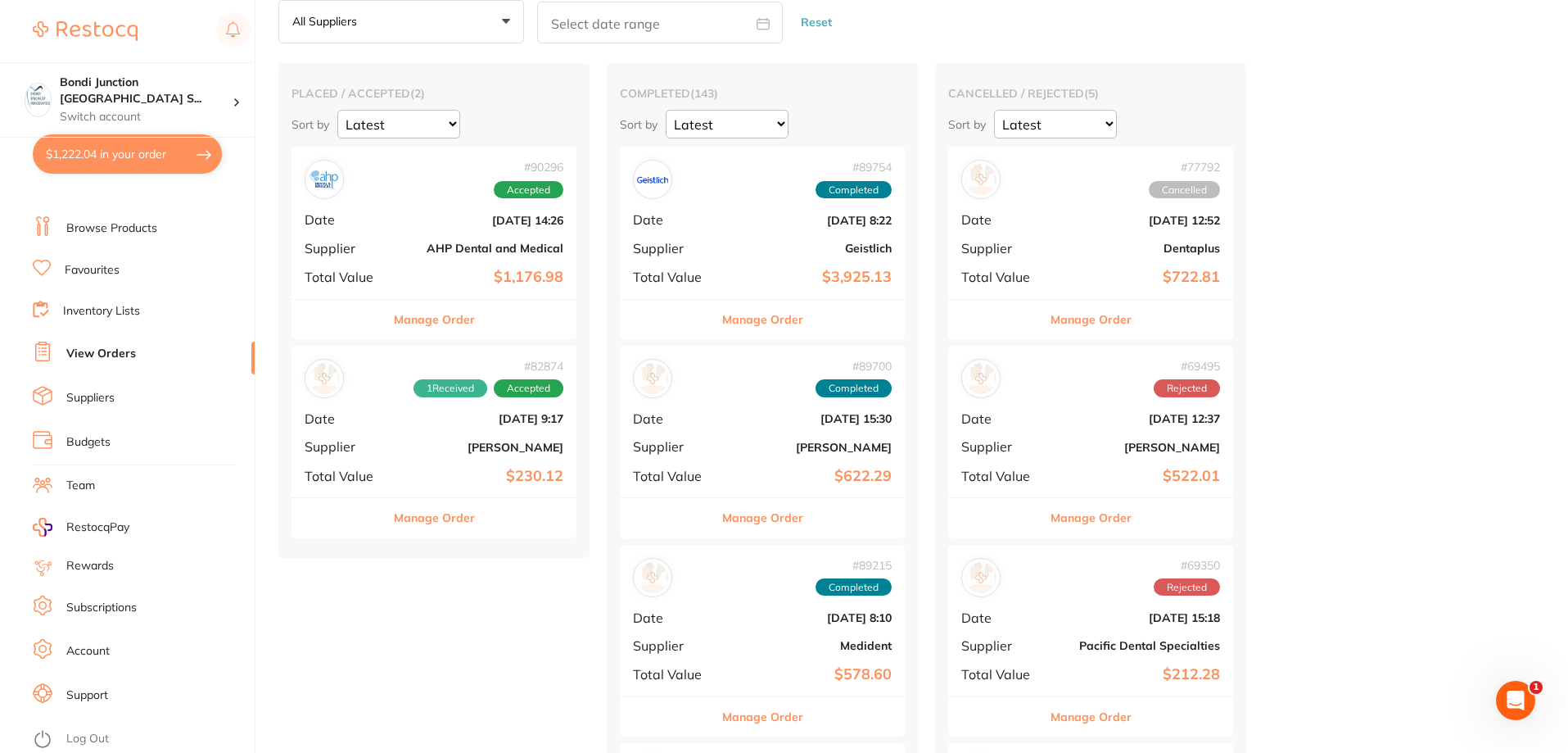
click at [430, 273] on b "$1,176.98" at bounding box center [481, 277] width 164 height 17
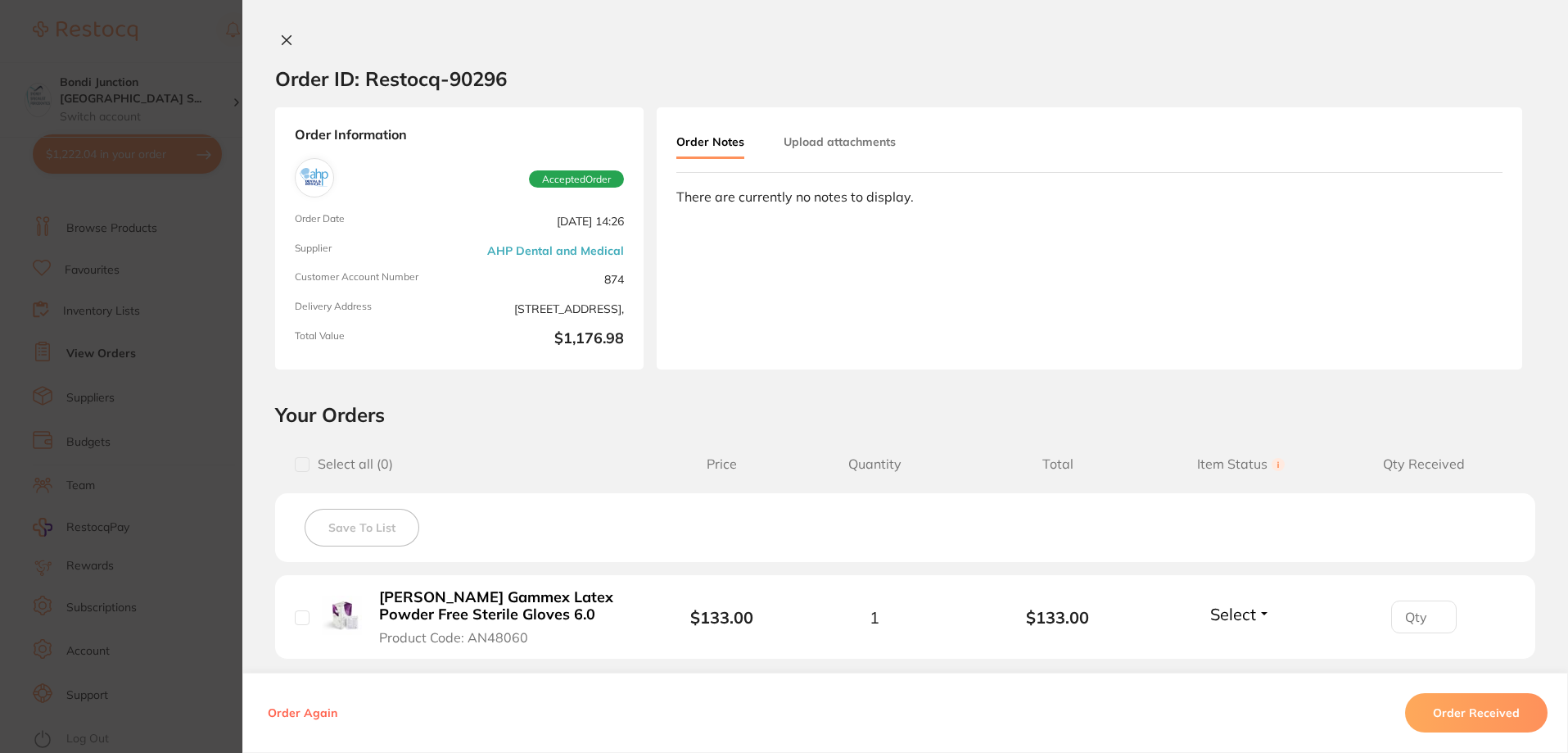
click at [190, 380] on section "Order ID: Restocq- 90296 Order Information Accepted Order Order Date [DATE] 14:…" at bounding box center [784, 376] width 1568 height 753
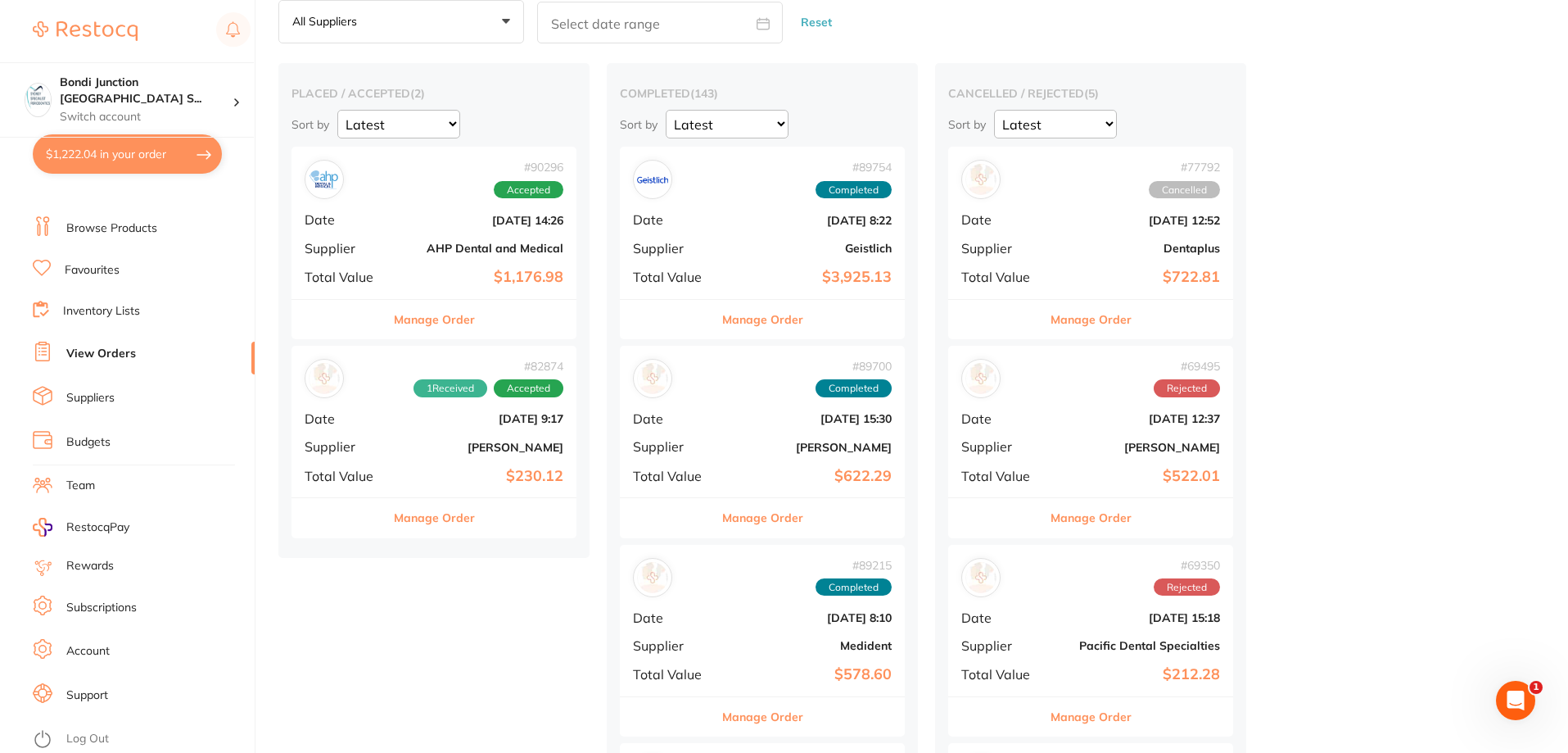
click at [188, 162] on button "$1,222.04 in your order" at bounding box center [127, 153] width 189 height 39
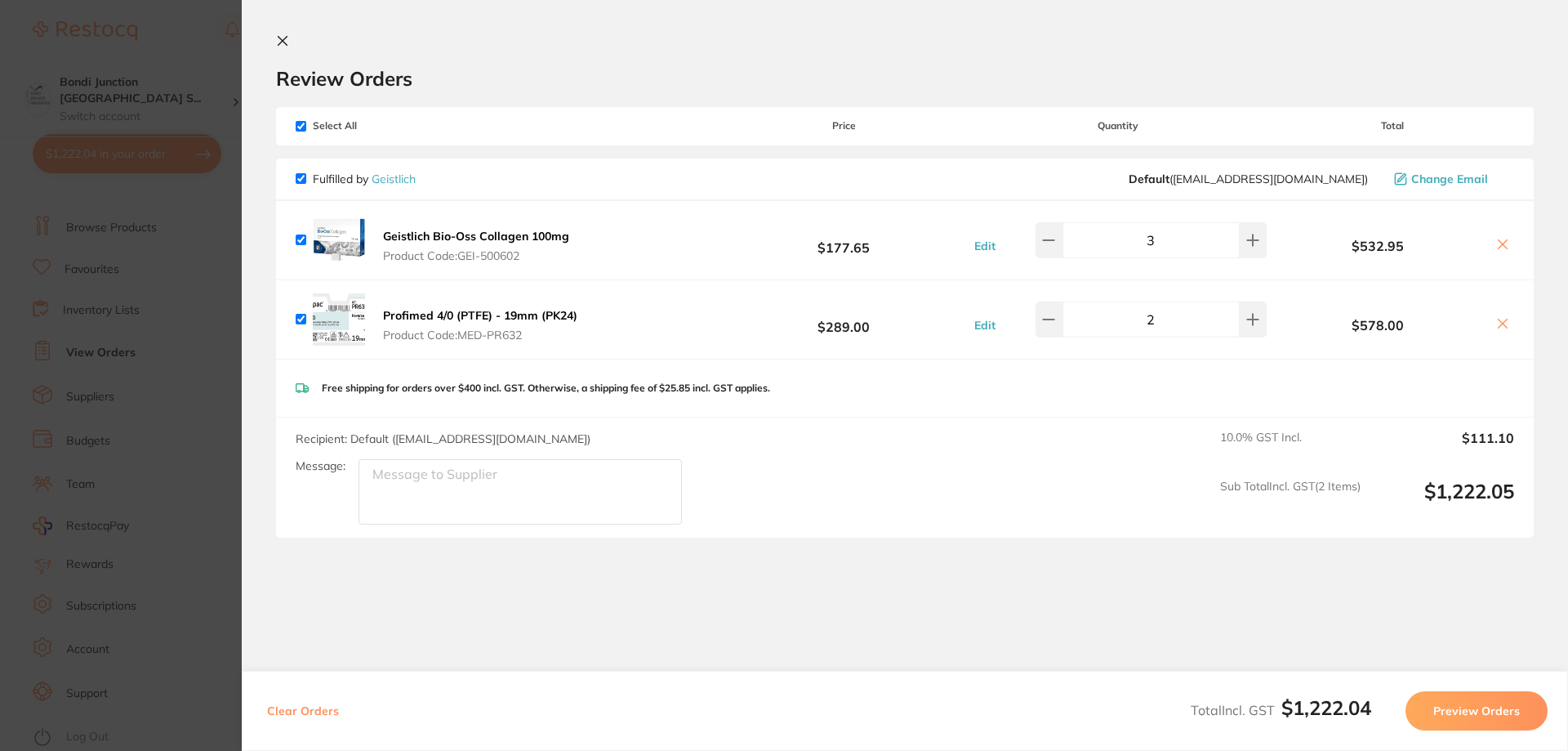
click at [1441, 701] on button "Preview Orders" at bounding box center [1476, 710] width 142 height 39
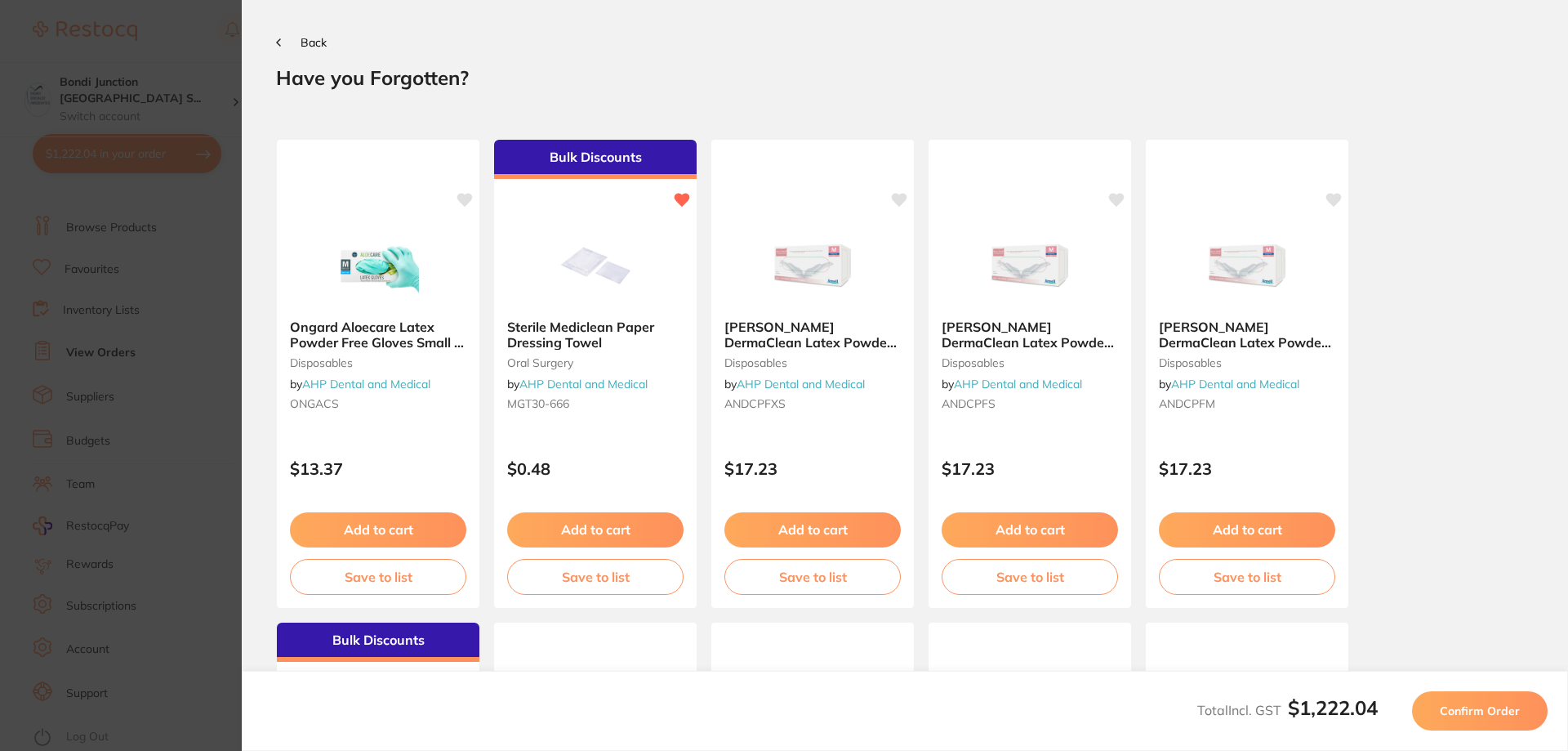
click at [1493, 705] on span "Confirm Order" at bounding box center [1479, 710] width 80 height 14
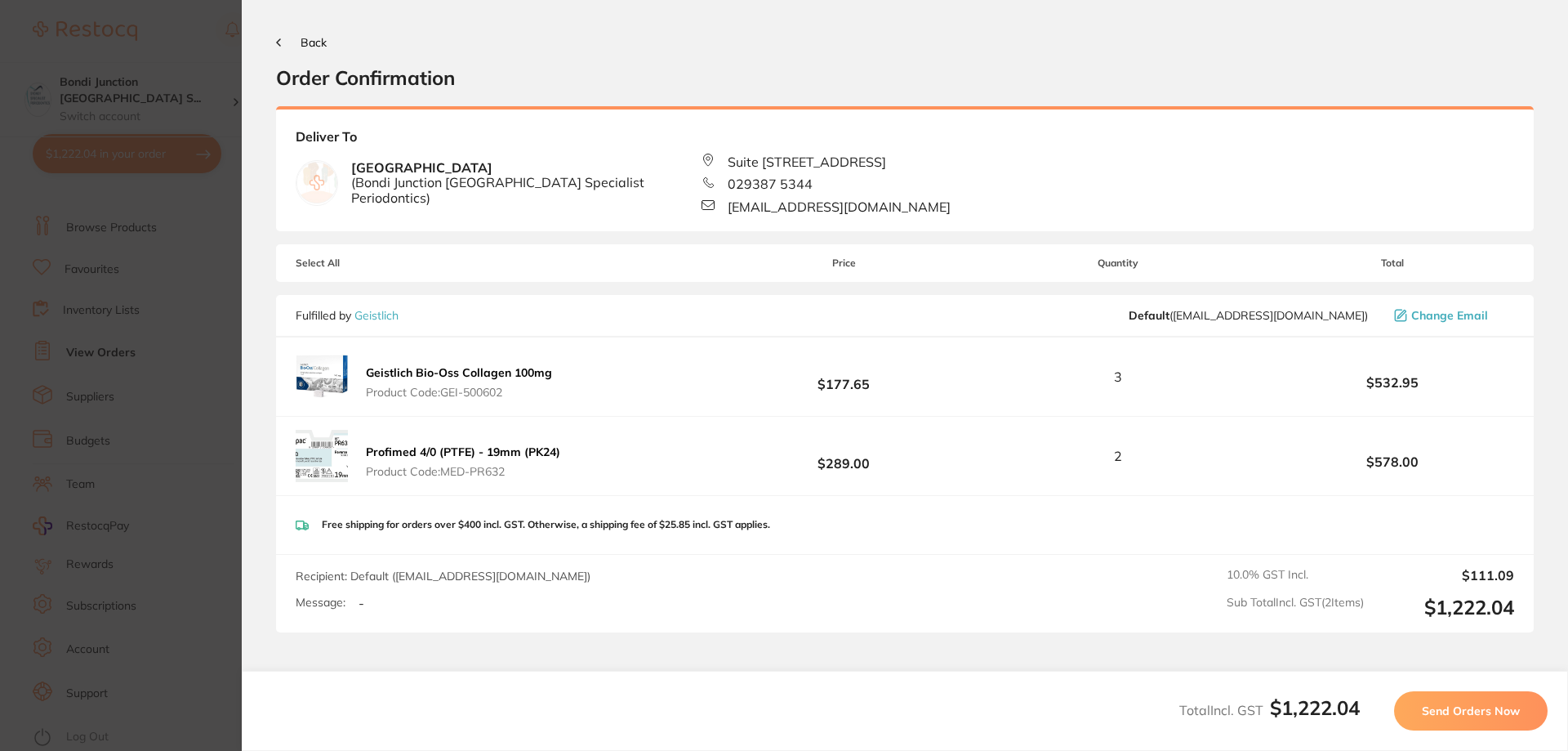
click at [1493, 709] on span "Send Orders Now" at bounding box center [1471, 710] width 98 height 14
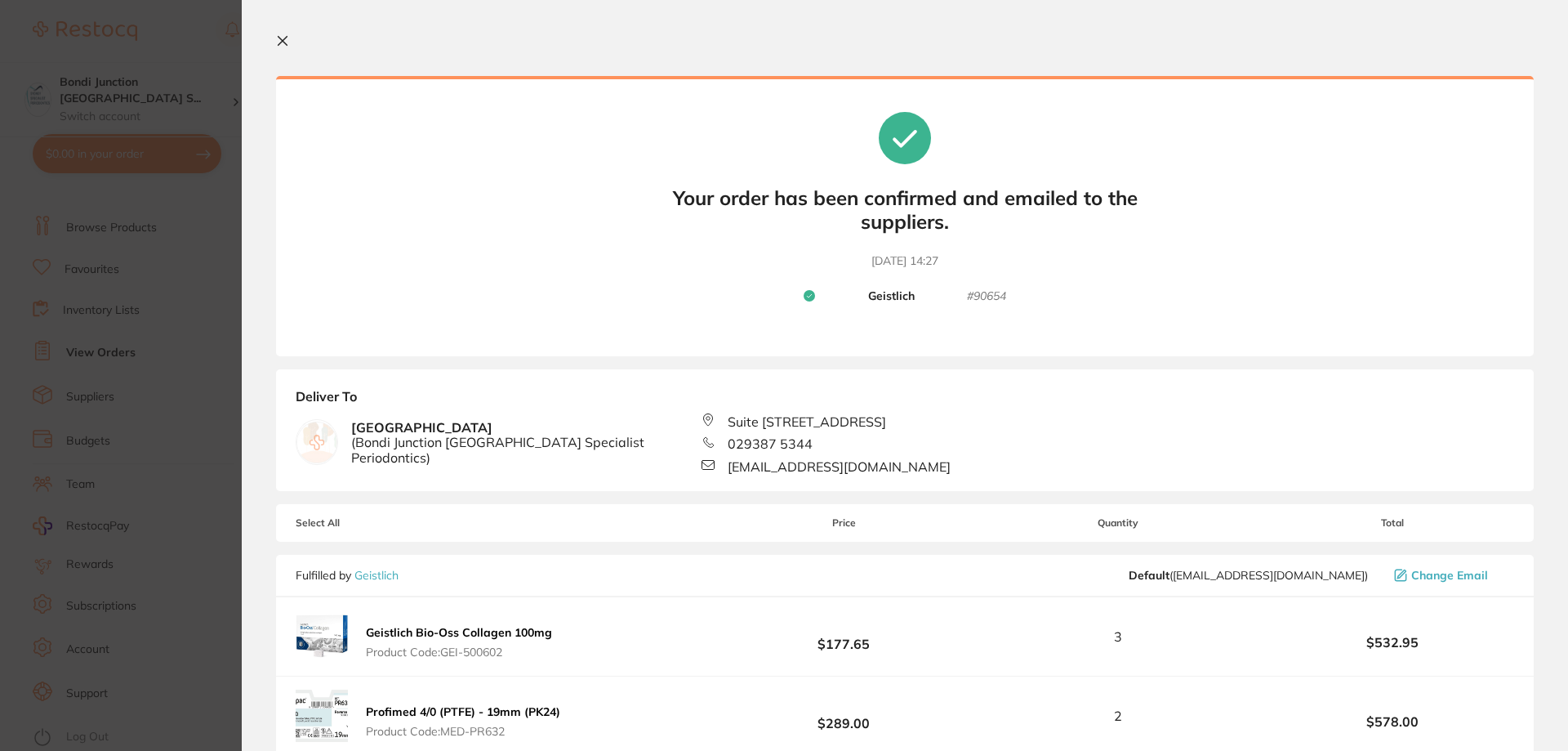
click at [277, 42] on icon at bounding box center [282, 41] width 13 height 13
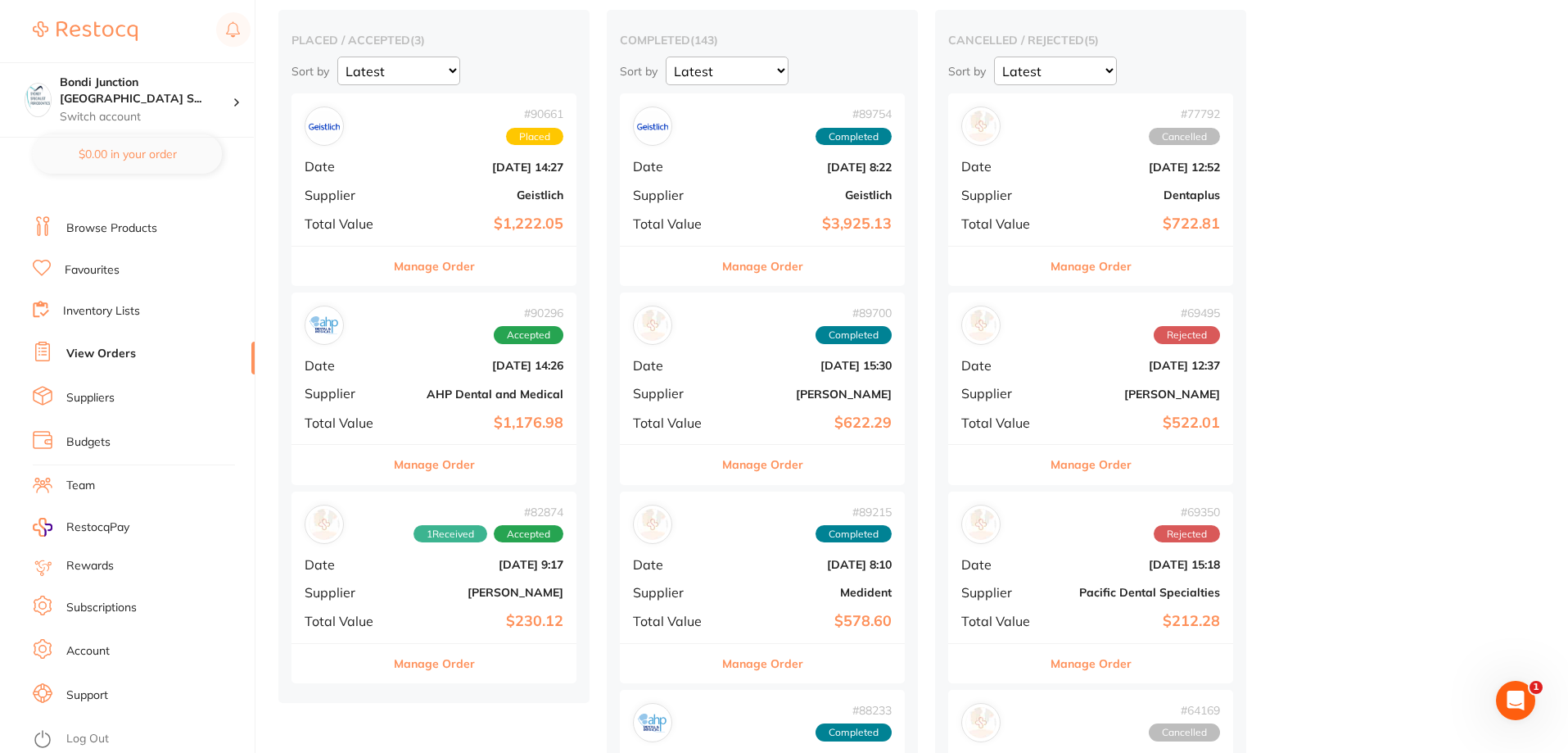
scroll to position [246, 0]
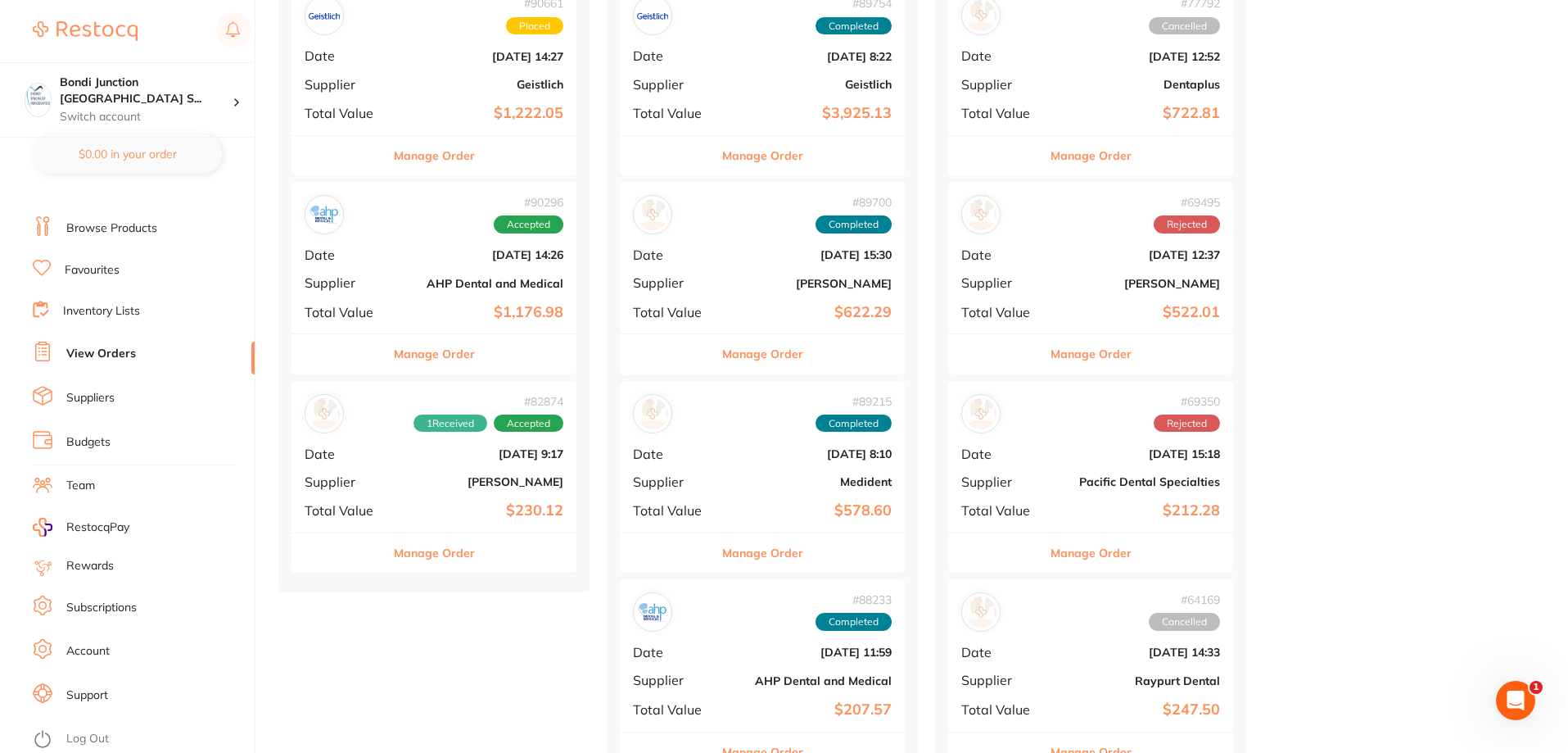
click at [482, 326] on div "# 90296 Accepted Date [DATE] 14:26 Supplier AHP Dental and Medical Total Value …" at bounding box center [434, 257] width 285 height 152
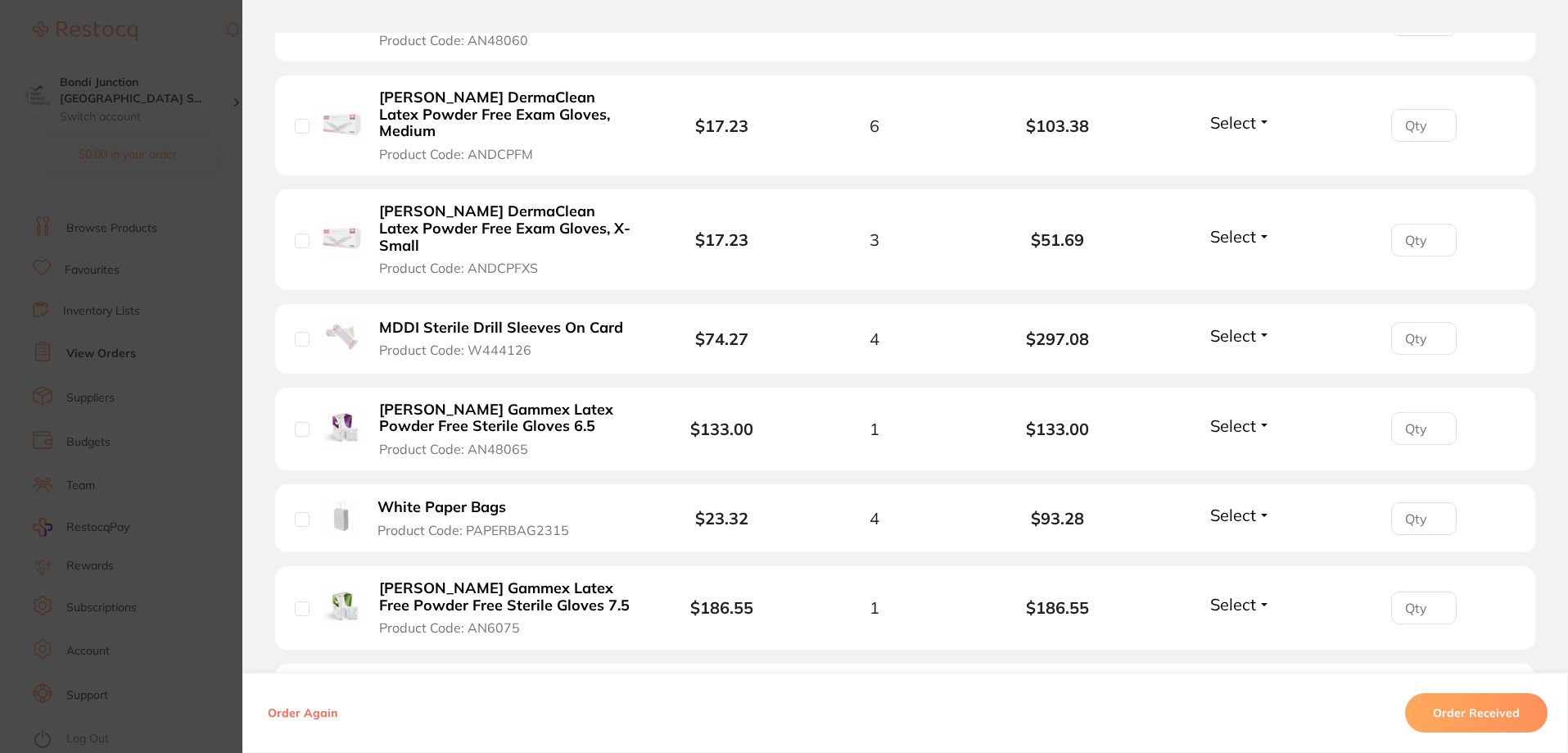
scroll to position [893, 0]
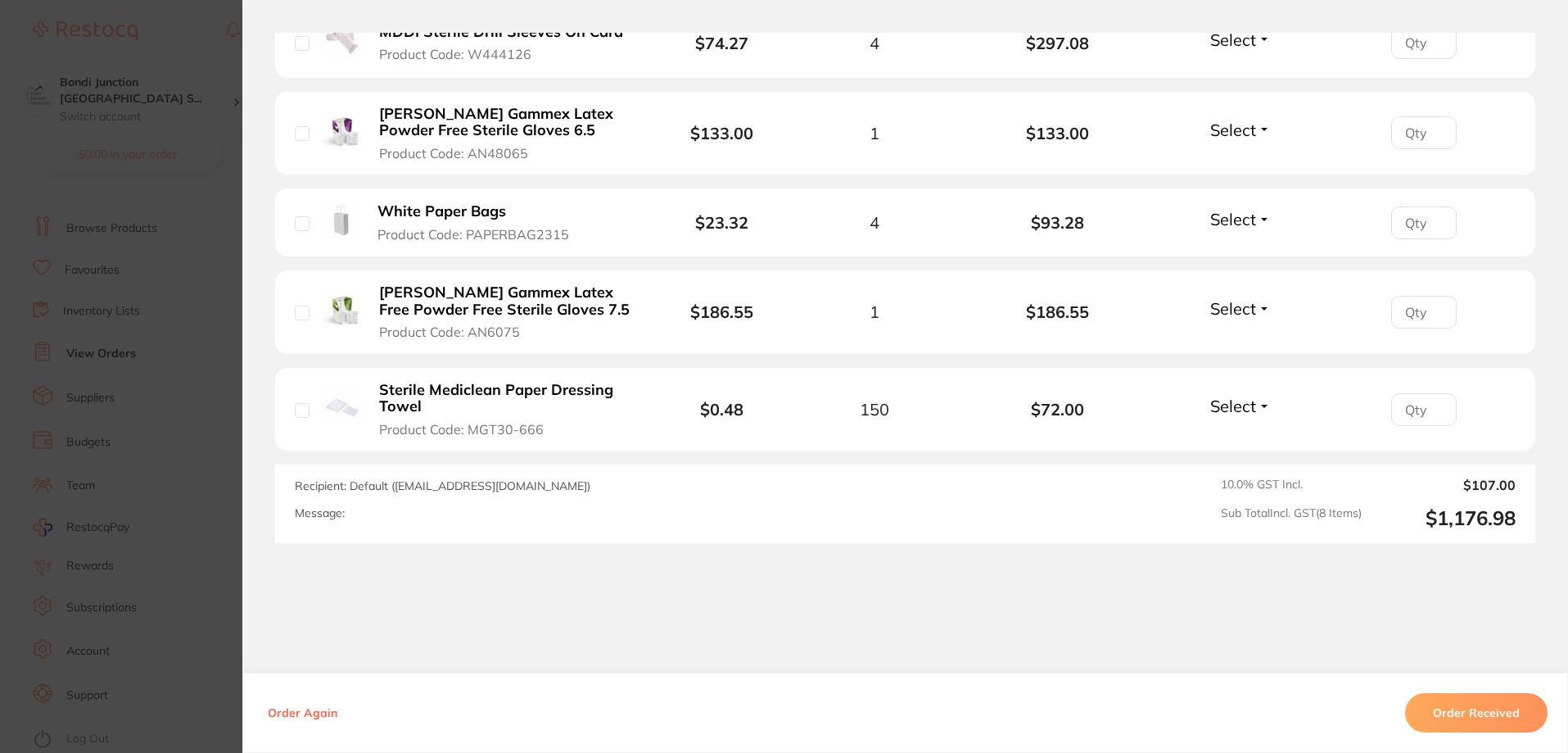
click at [215, 535] on section "Order ID: Restocq- 90296 Order Information Accepted Order Order Date [DATE] 14:…" at bounding box center [784, 376] width 1568 height 753
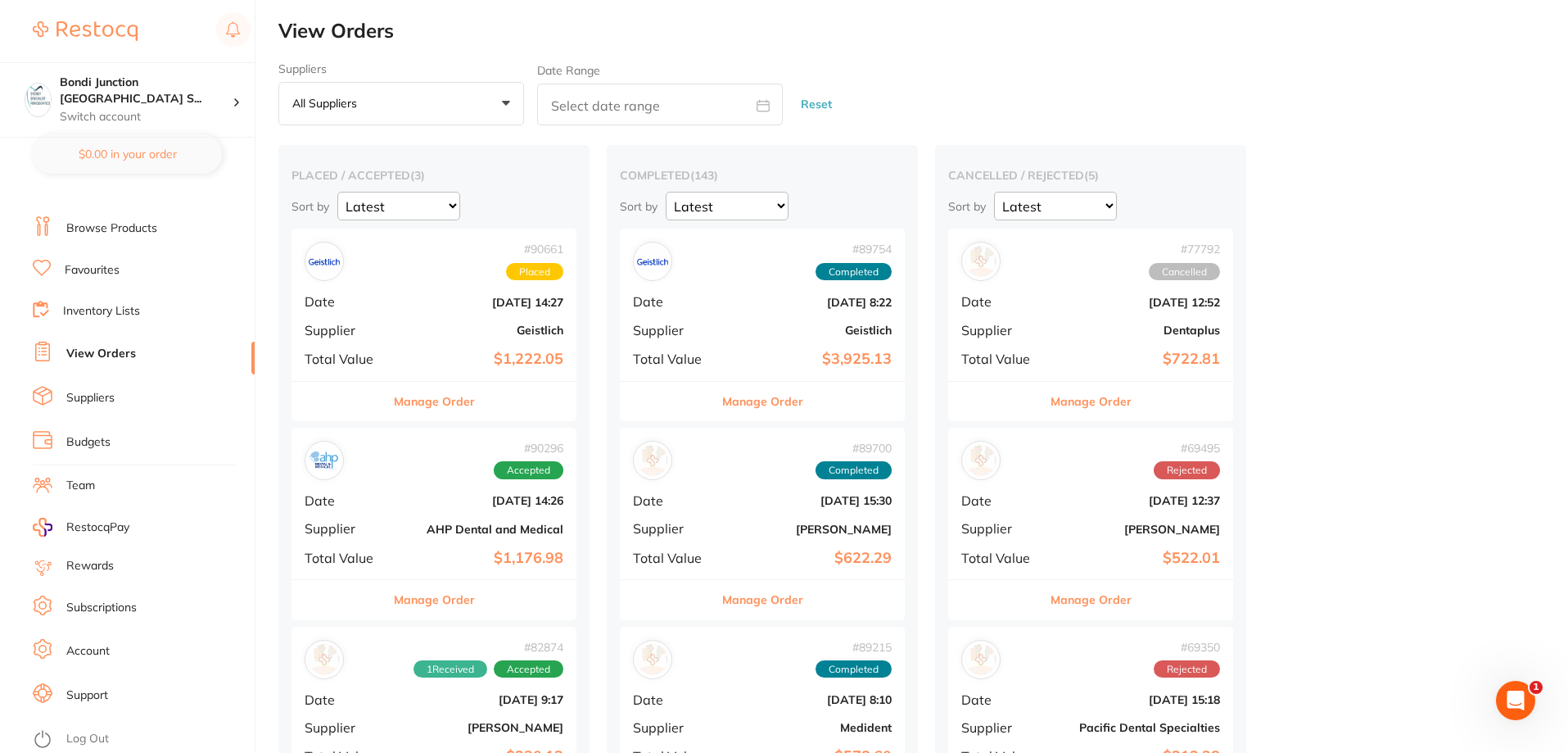
click at [744, 337] on div "# 89754 Completed Date [DATE] 8:22 Supplier Geistlich Total Value $3,925.13" at bounding box center [762, 304] width 285 height 152
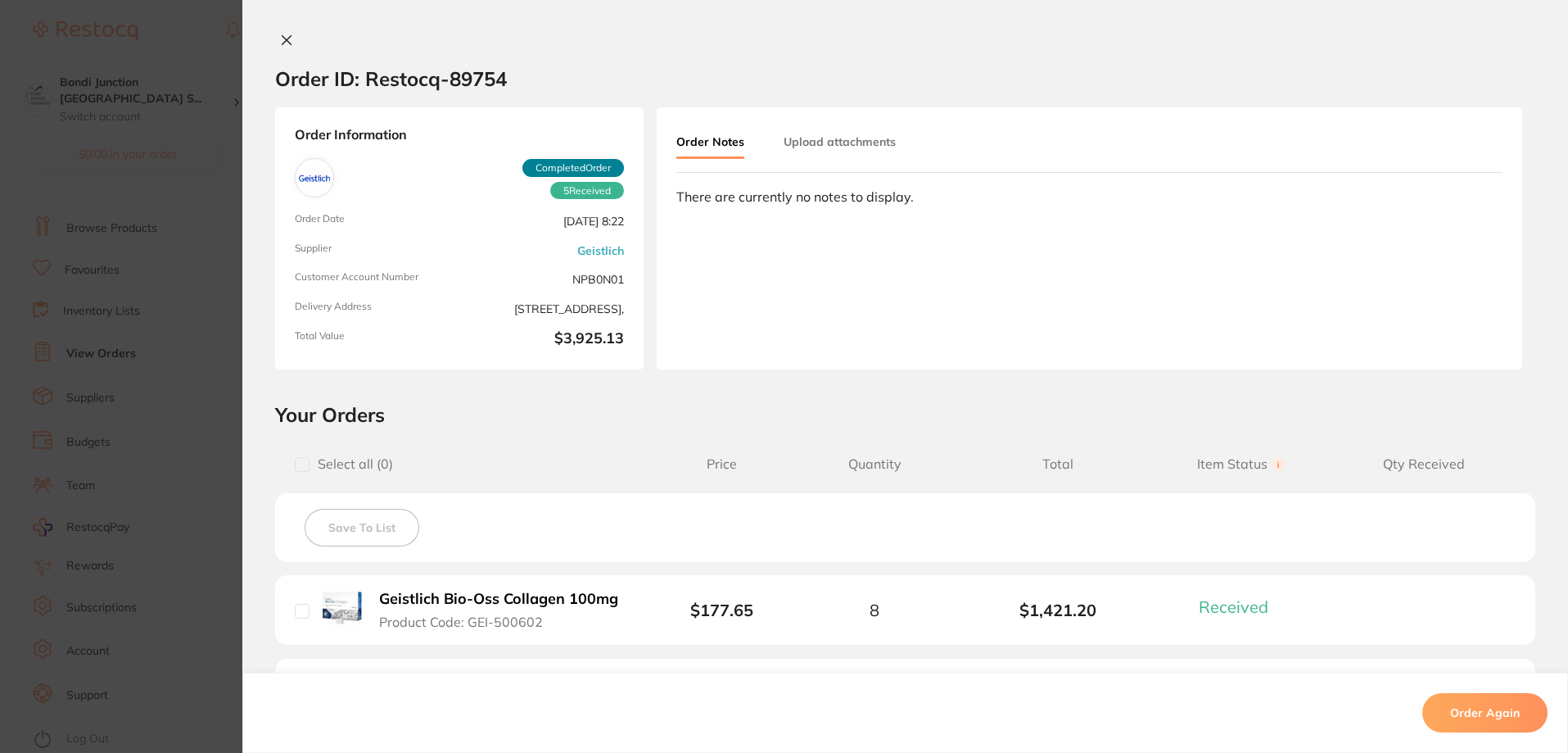
click at [192, 499] on section "Order ID: Restocq- 89754 Order Information 5 Received Completed Order Order Dat…" at bounding box center [784, 376] width 1568 height 753
